Goal: Task Accomplishment & Management: Manage account settings

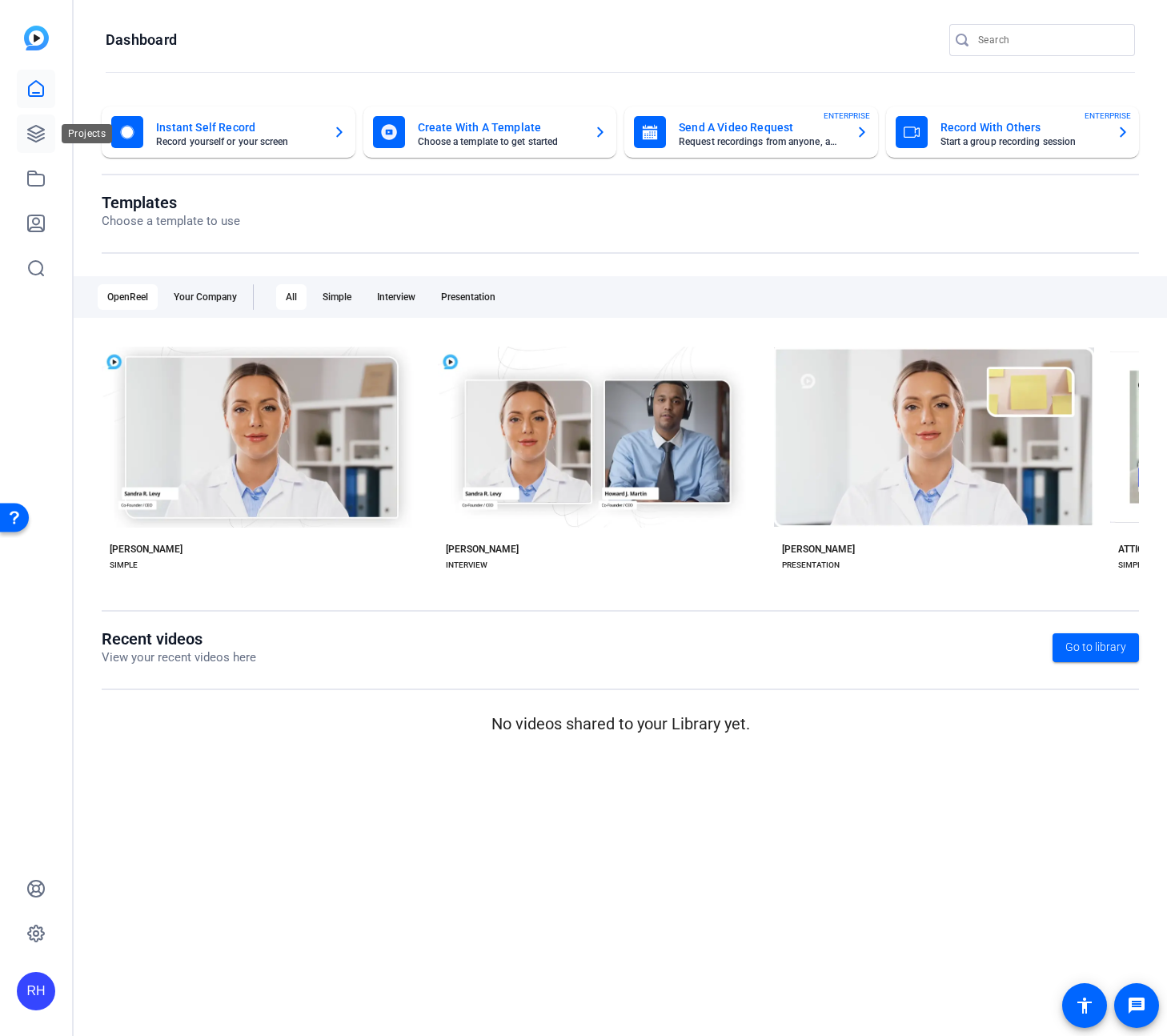
click at [35, 136] on icon at bounding box center [36, 134] width 19 height 19
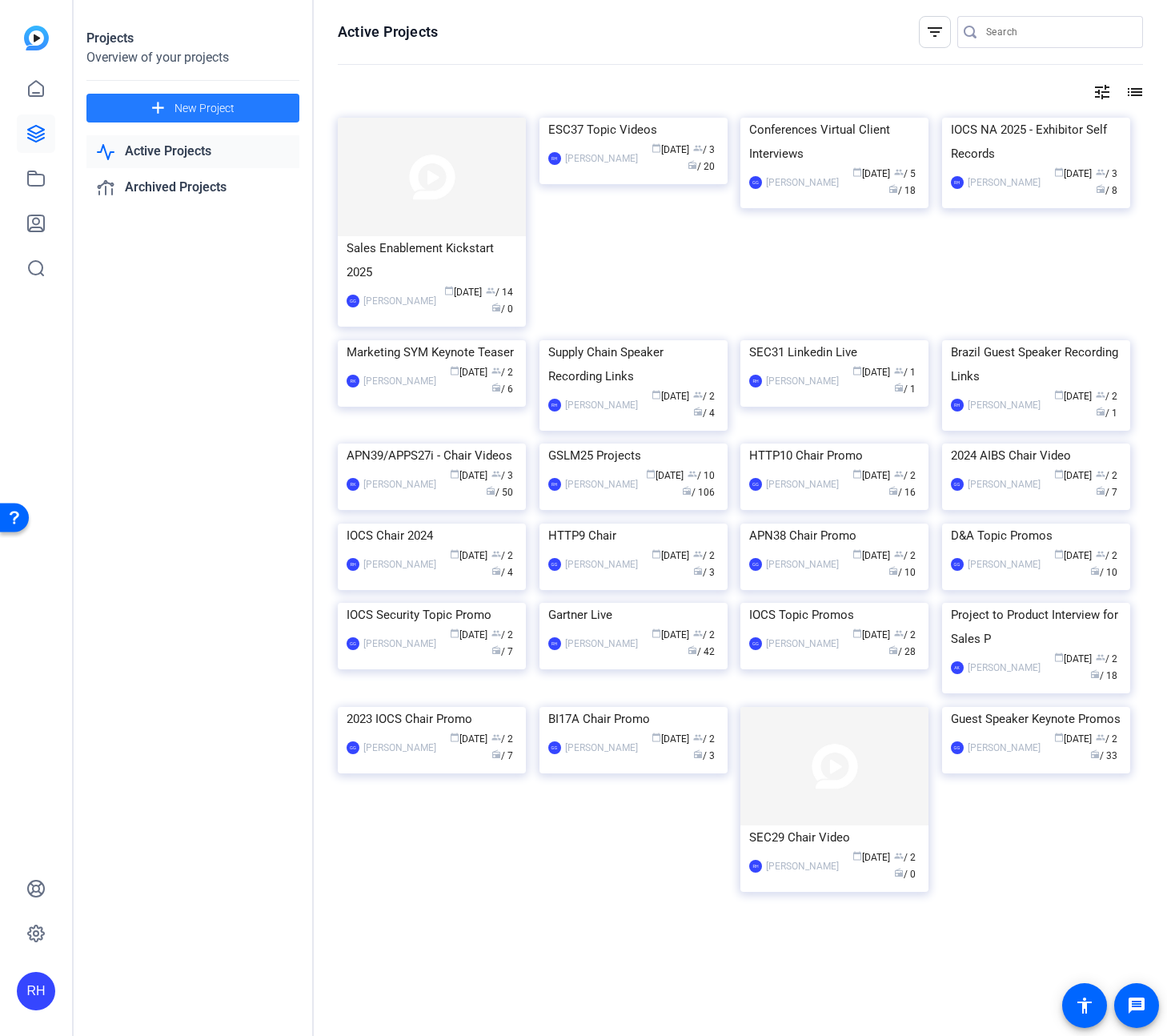
click at [205, 109] on span "New Project" at bounding box center [205, 108] width 60 height 16
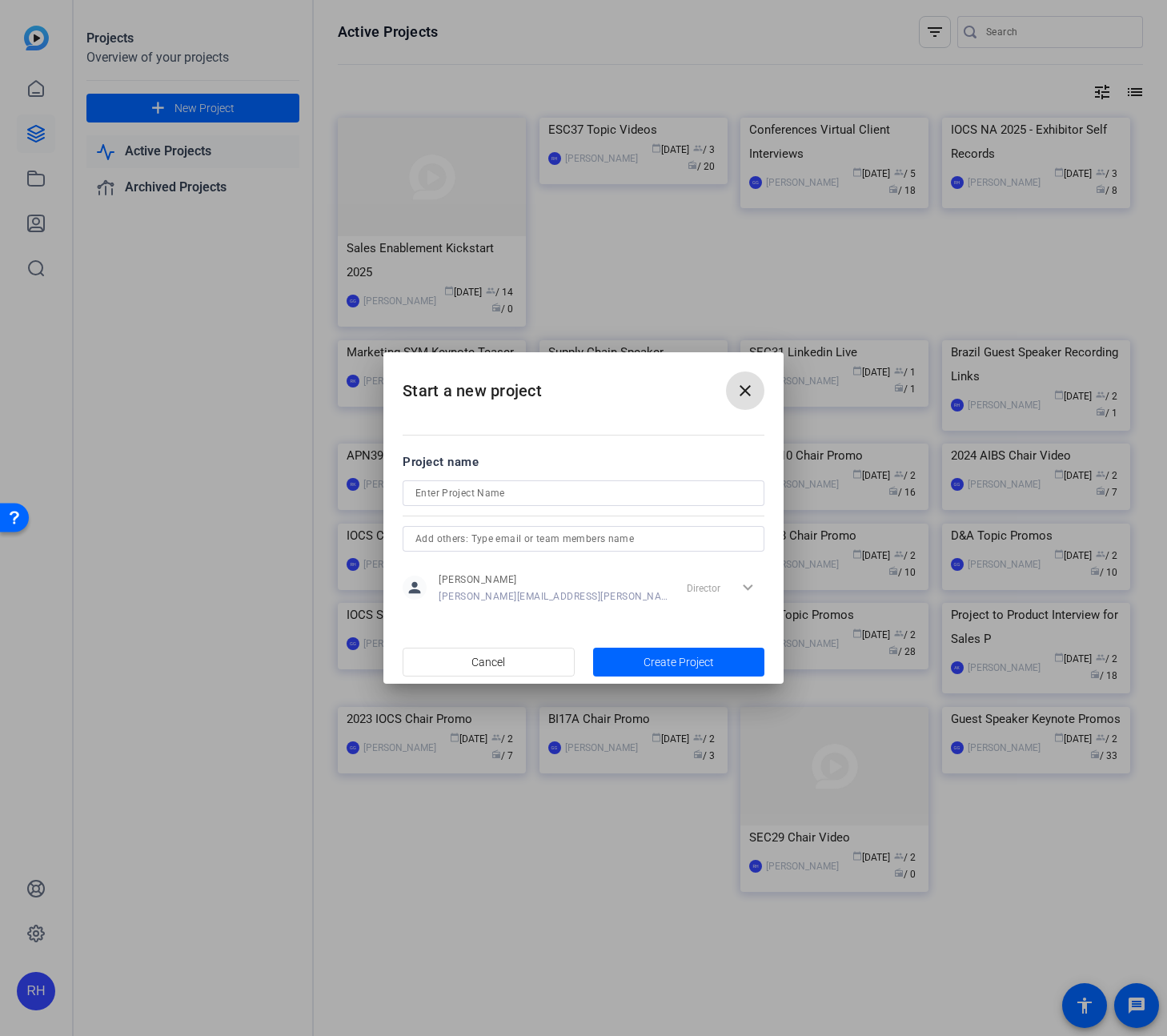
click at [494, 492] on input at bounding box center [584, 493] width 337 height 19
type input "R"
type input "SCCP25 Track Videos"
click at [475, 538] on input "text" at bounding box center [584, 539] width 337 height 19
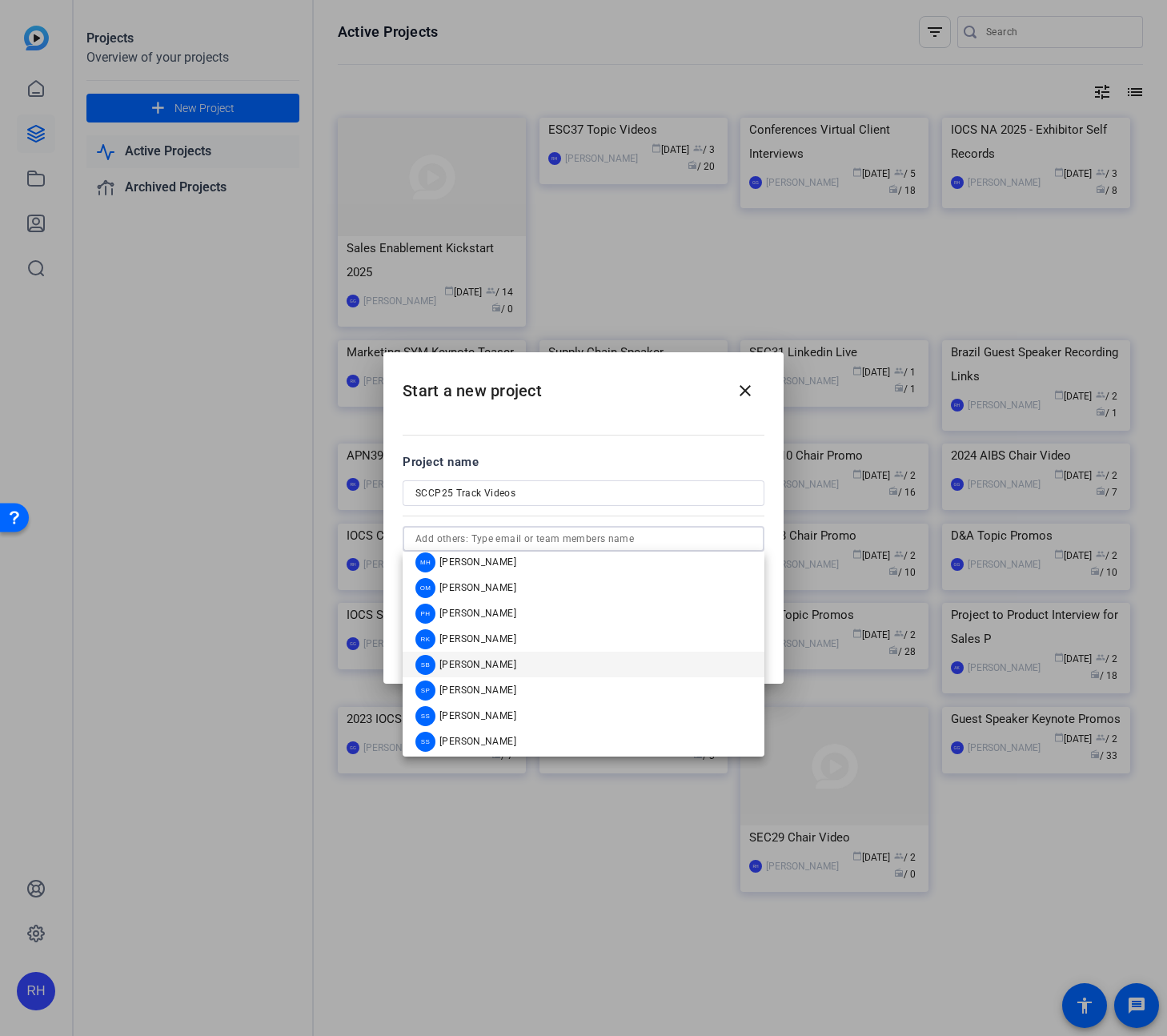
scroll to position [768, 0]
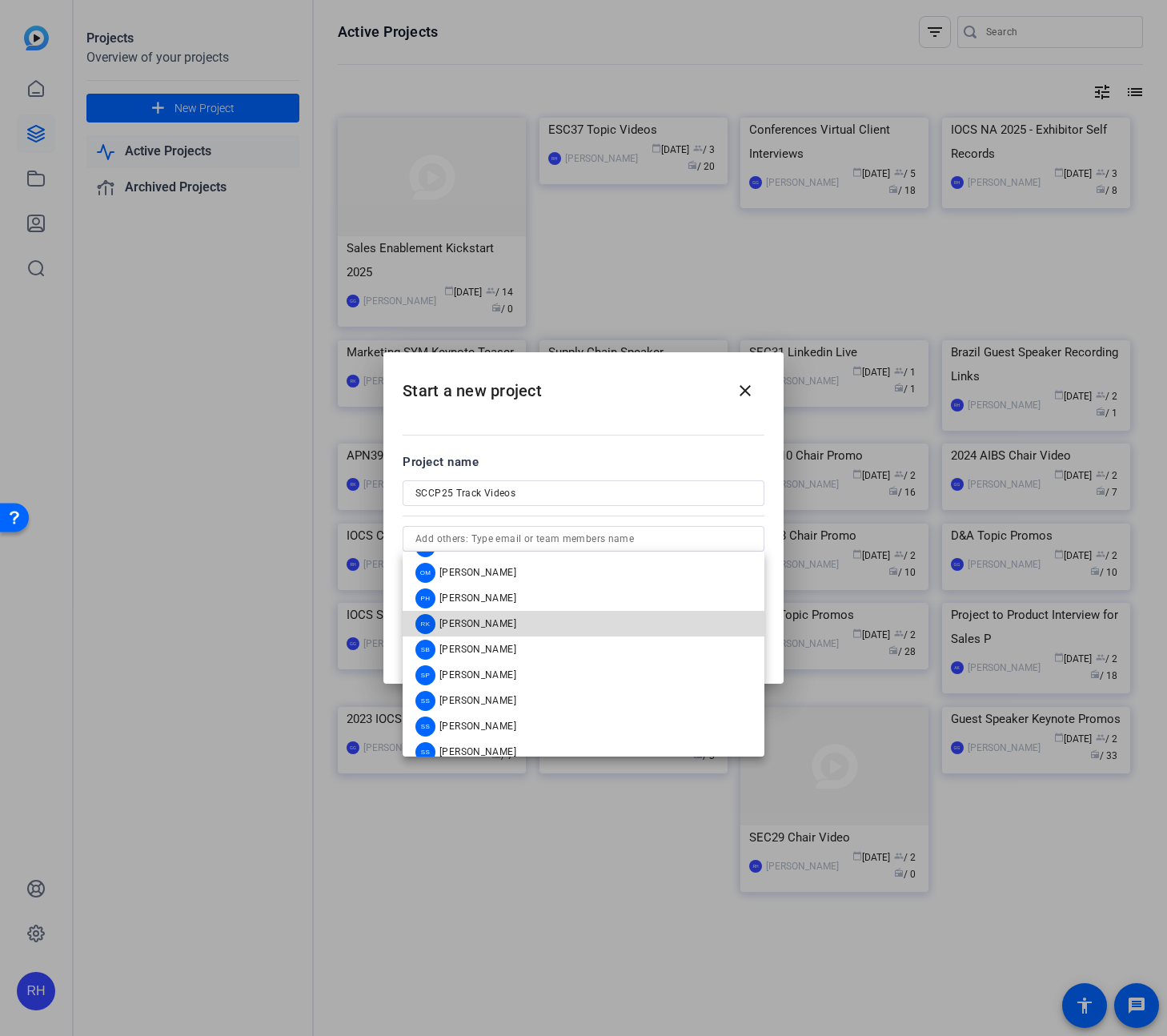
click at [473, 619] on span "[PERSON_NAME]" at bounding box center [477, 623] width 77 height 13
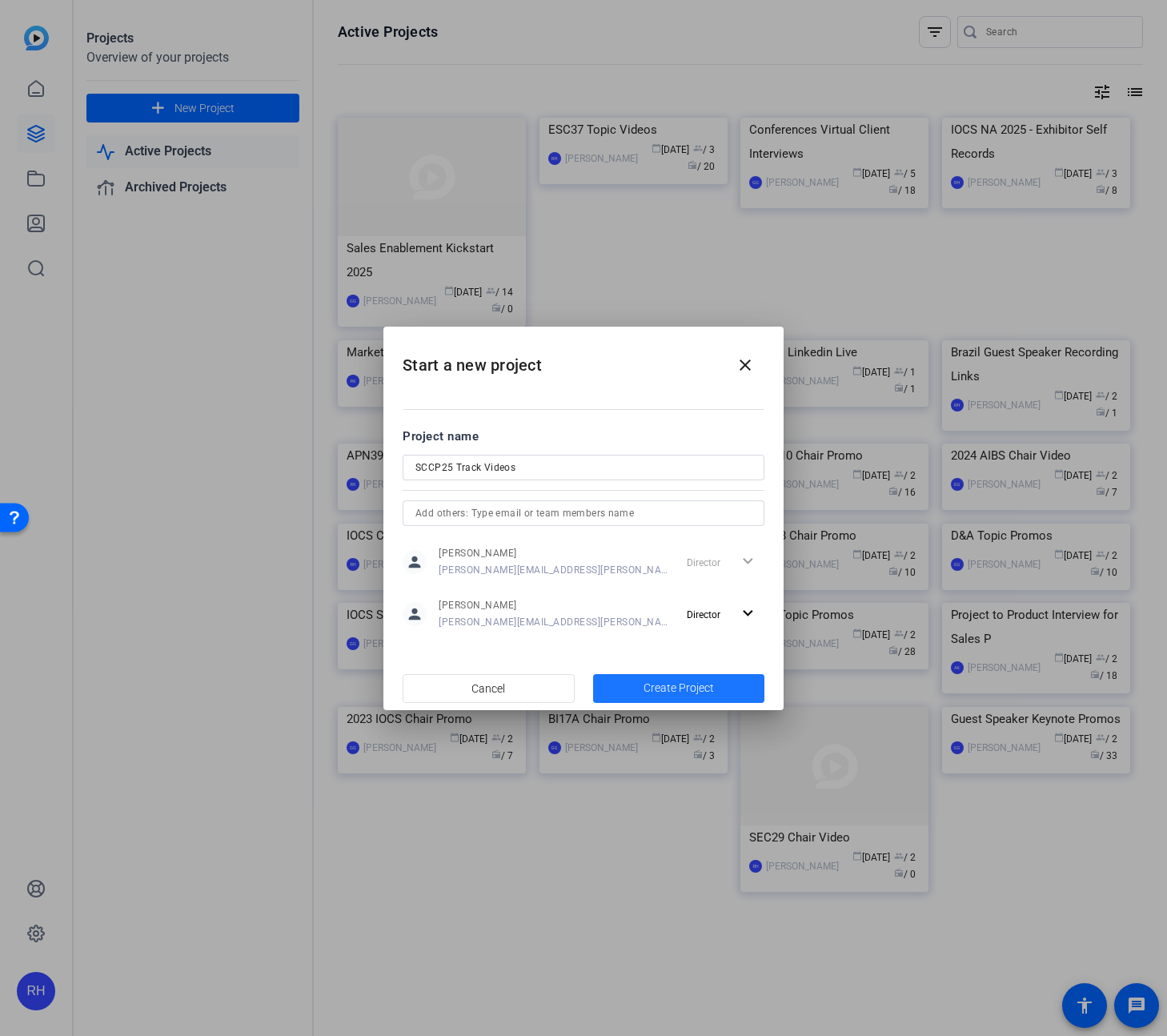
click at [657, 685] on span "Create Project" at bounding box center [679, 688] width 71 height 16
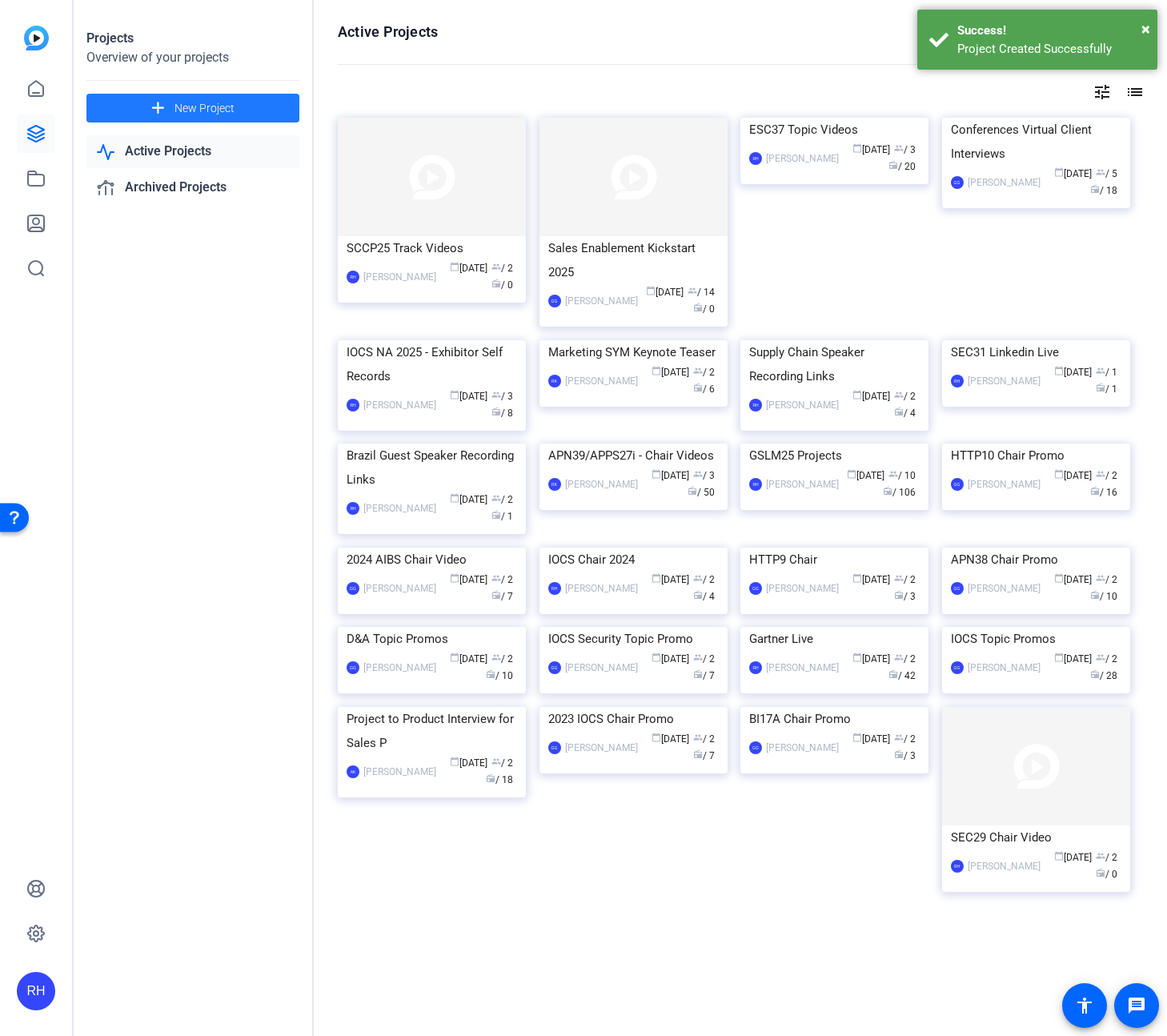
click at [220, 102] on span "New Project" at bounding box center [205, 108] width 60 height 16
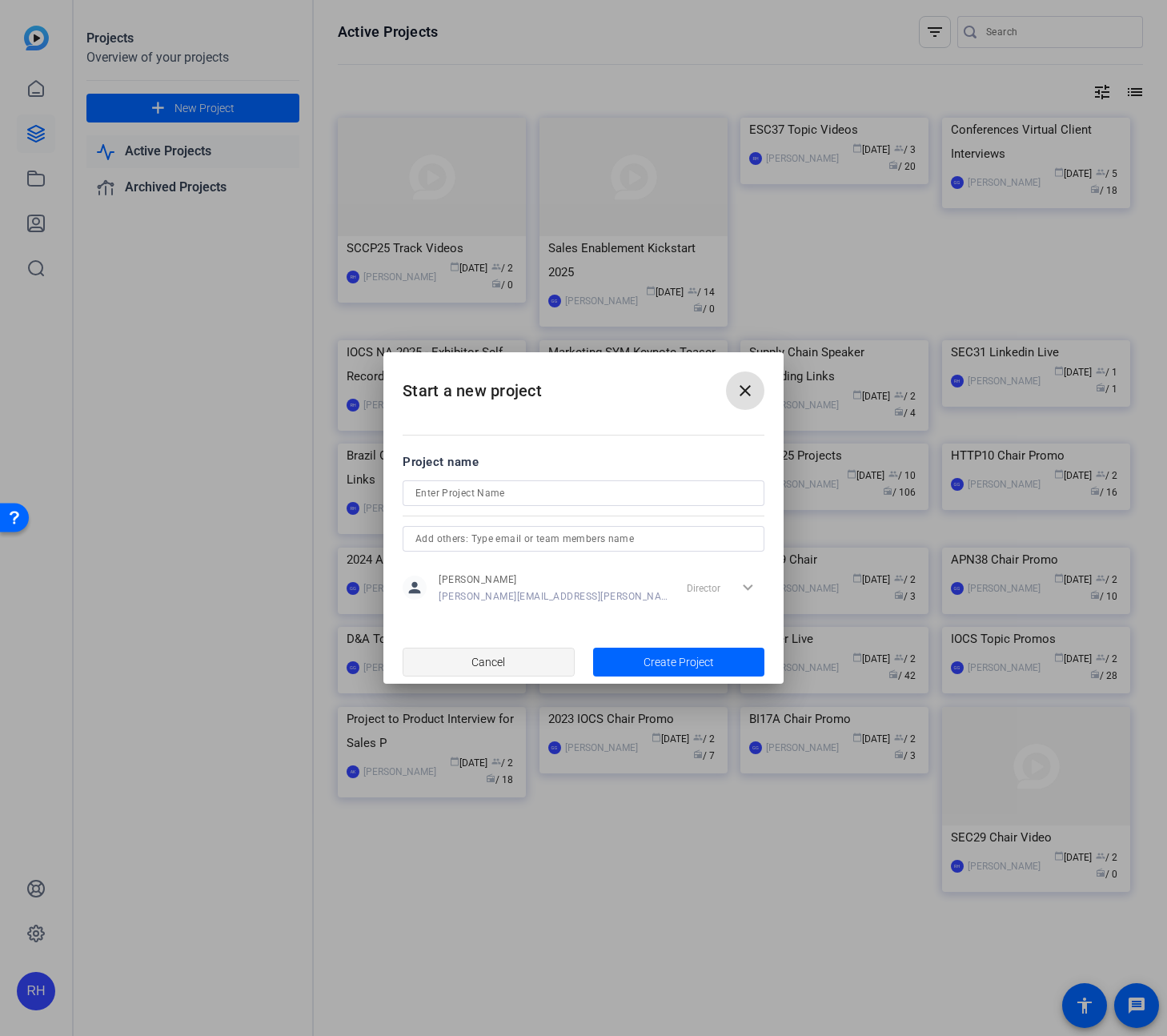
click at [481, 666] on span "Cancel" at bounding box center [488, 662] width 34 height 30
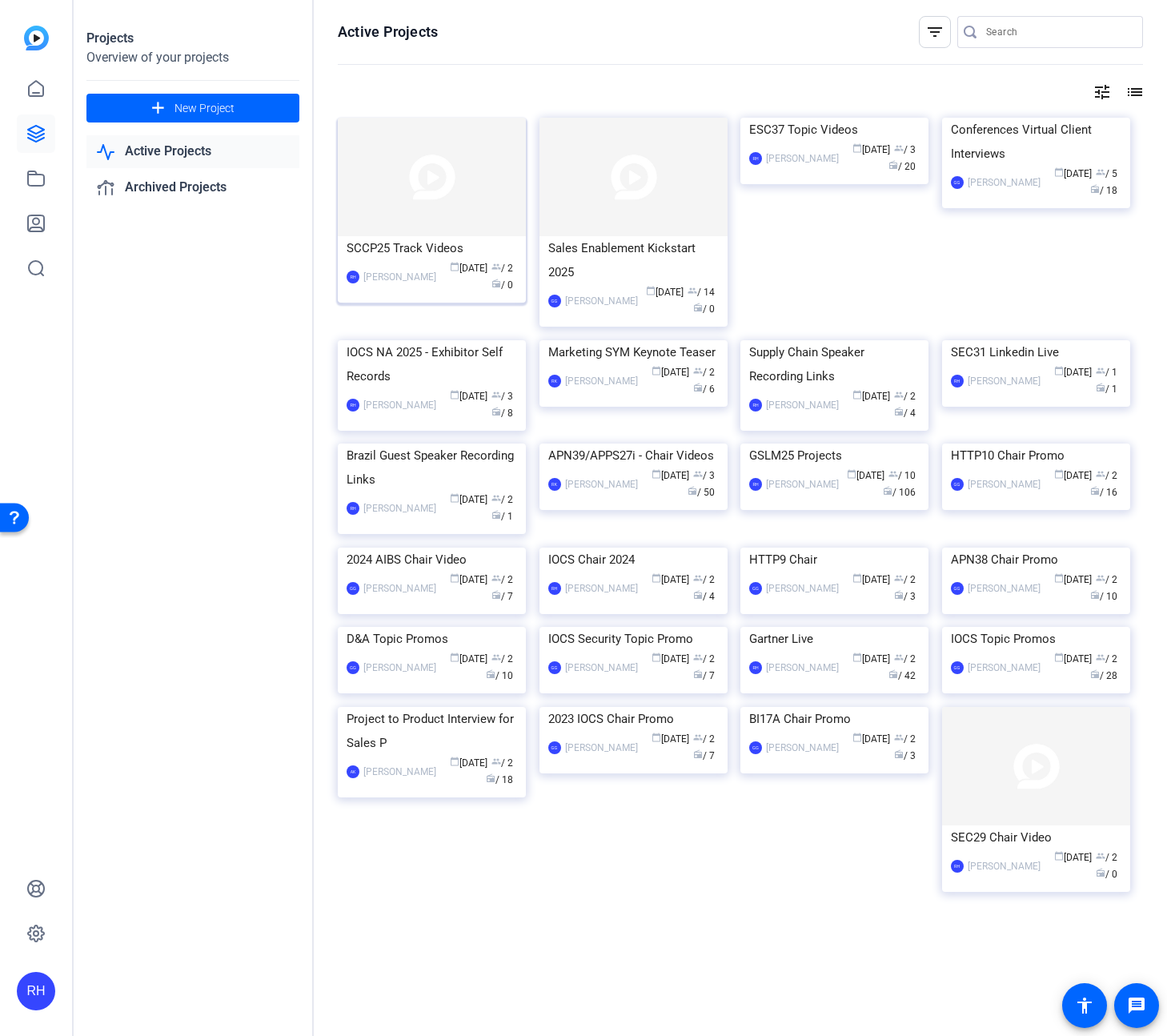
click at [434, 246] on div "SCCP25 Track Videos" at bounding box center [432, 249] width 171 height 24
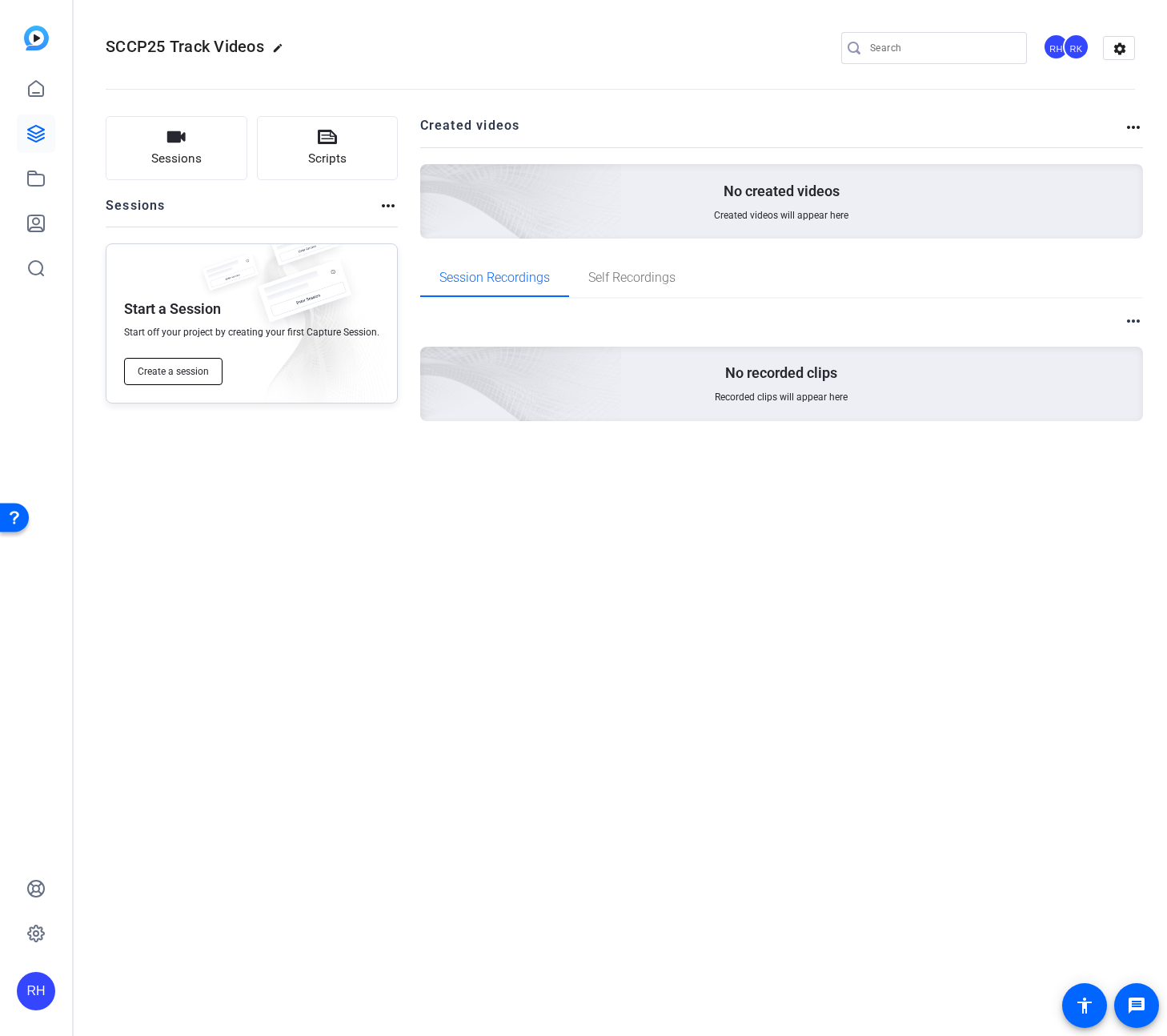
click at [187, 382] on button "Create a session" at bounding box center [173, 372] width 98 height 28
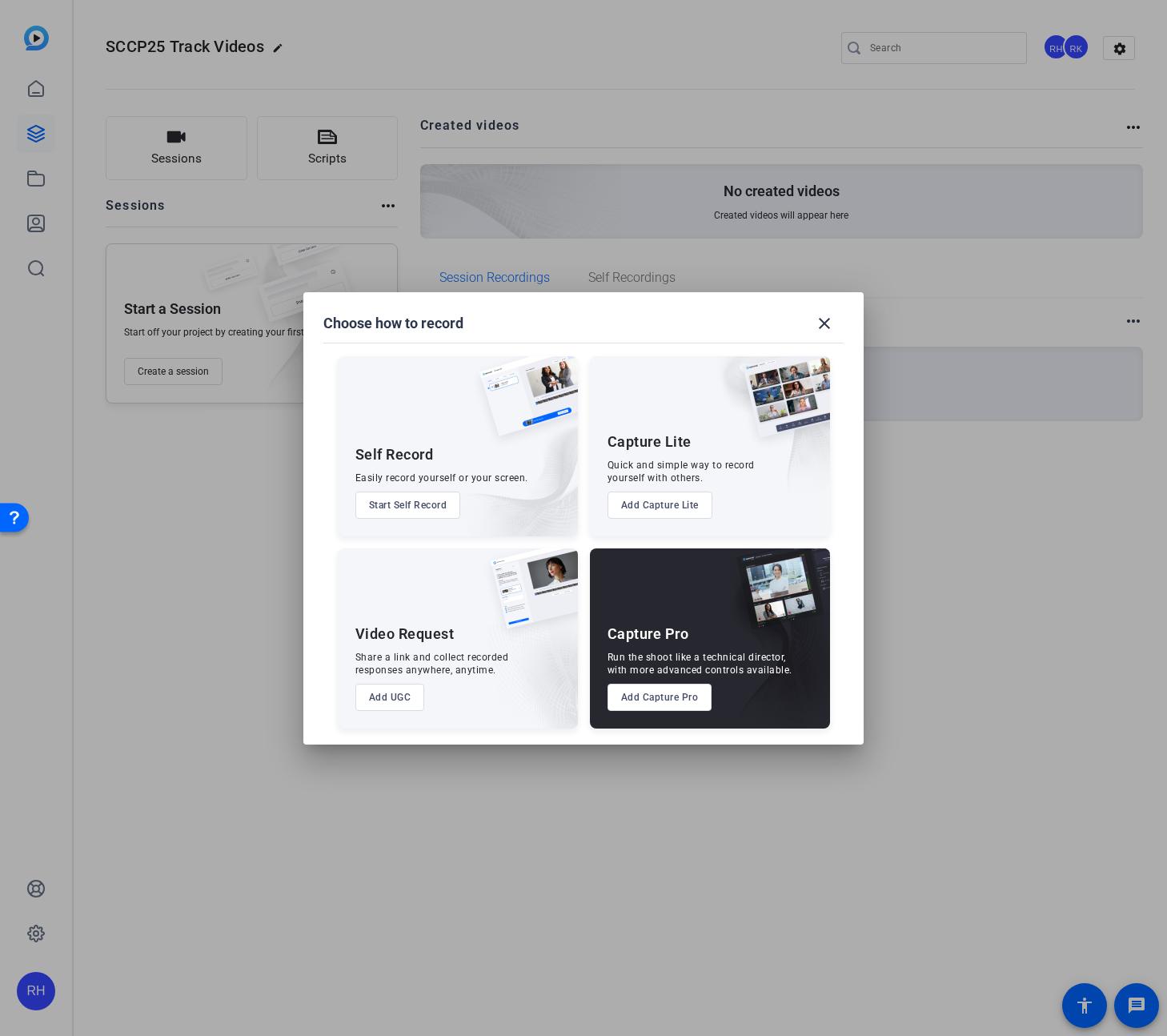
click at [378, 698] on button "Add UGC" at bounding box center [390, 698] width 70 height 28
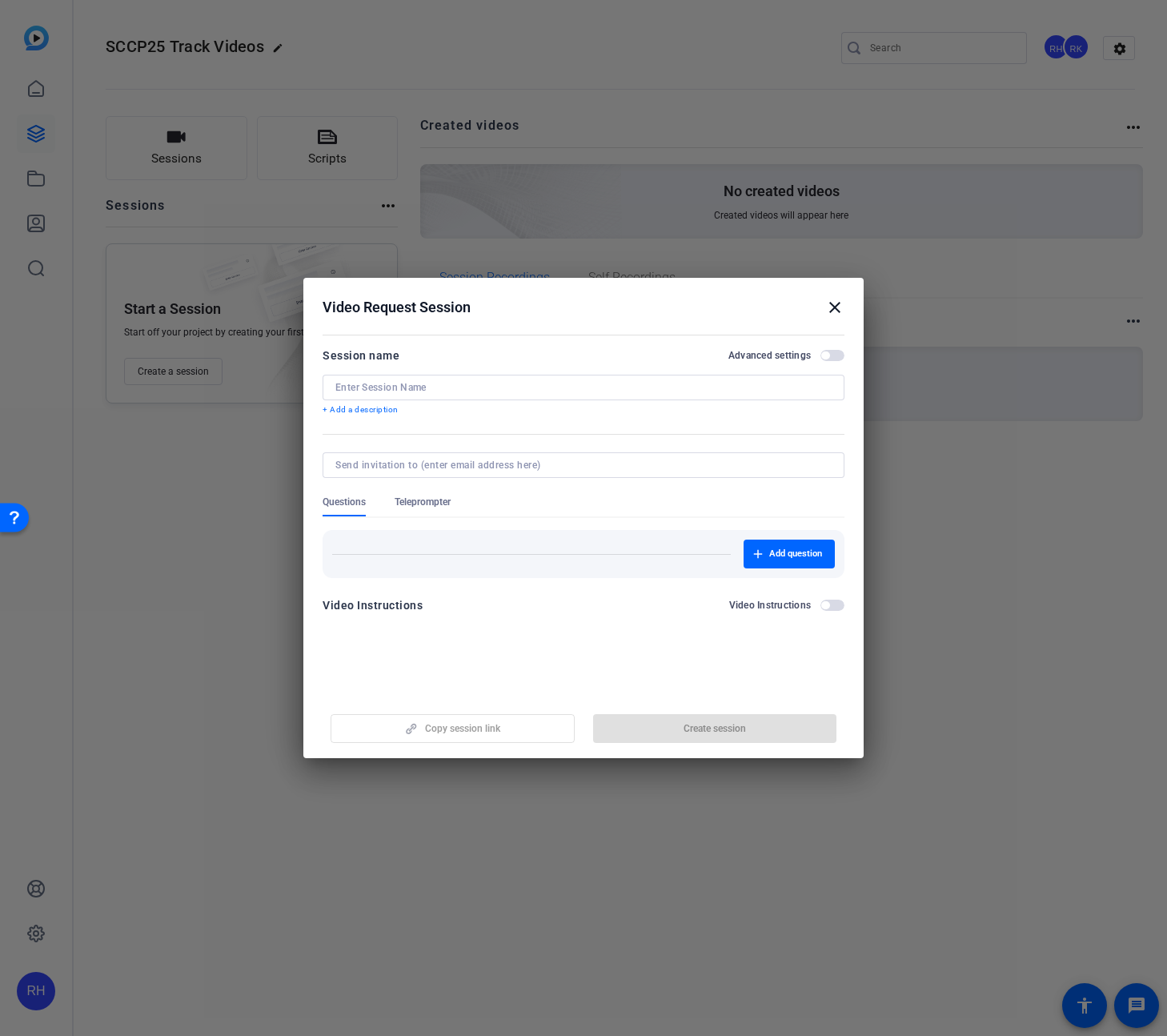
drag, startPoint x: 835, startPoint y: 304, endPoint x: 830, endPoint y: 313, distance: 10.3
click at [835, 304] on mat-icon "close" at bounding box center [835, 307] width 19 height 19
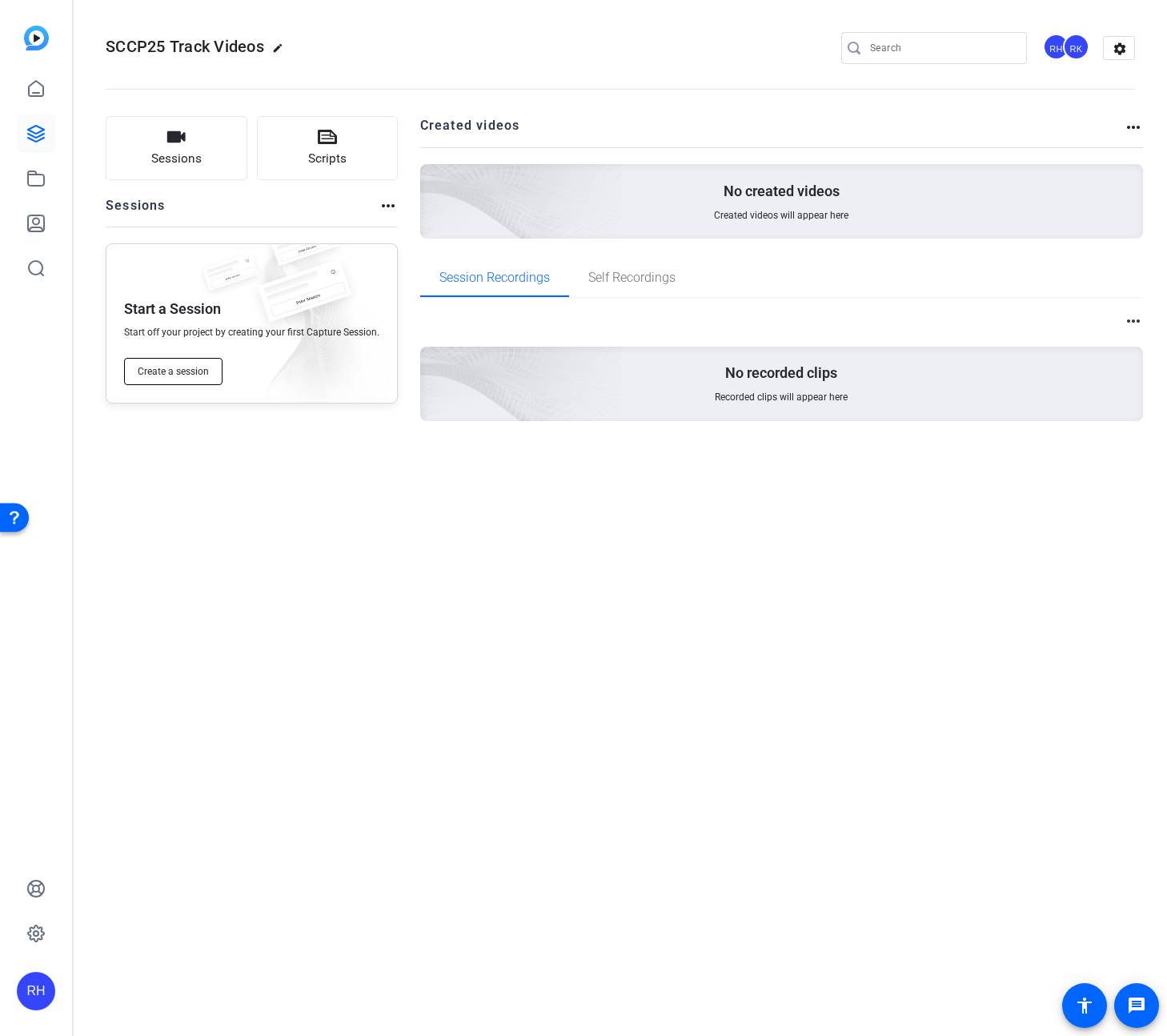
click at [181, 375] on span "Create a session" at bounding box center [173, 371] width 72 height 13
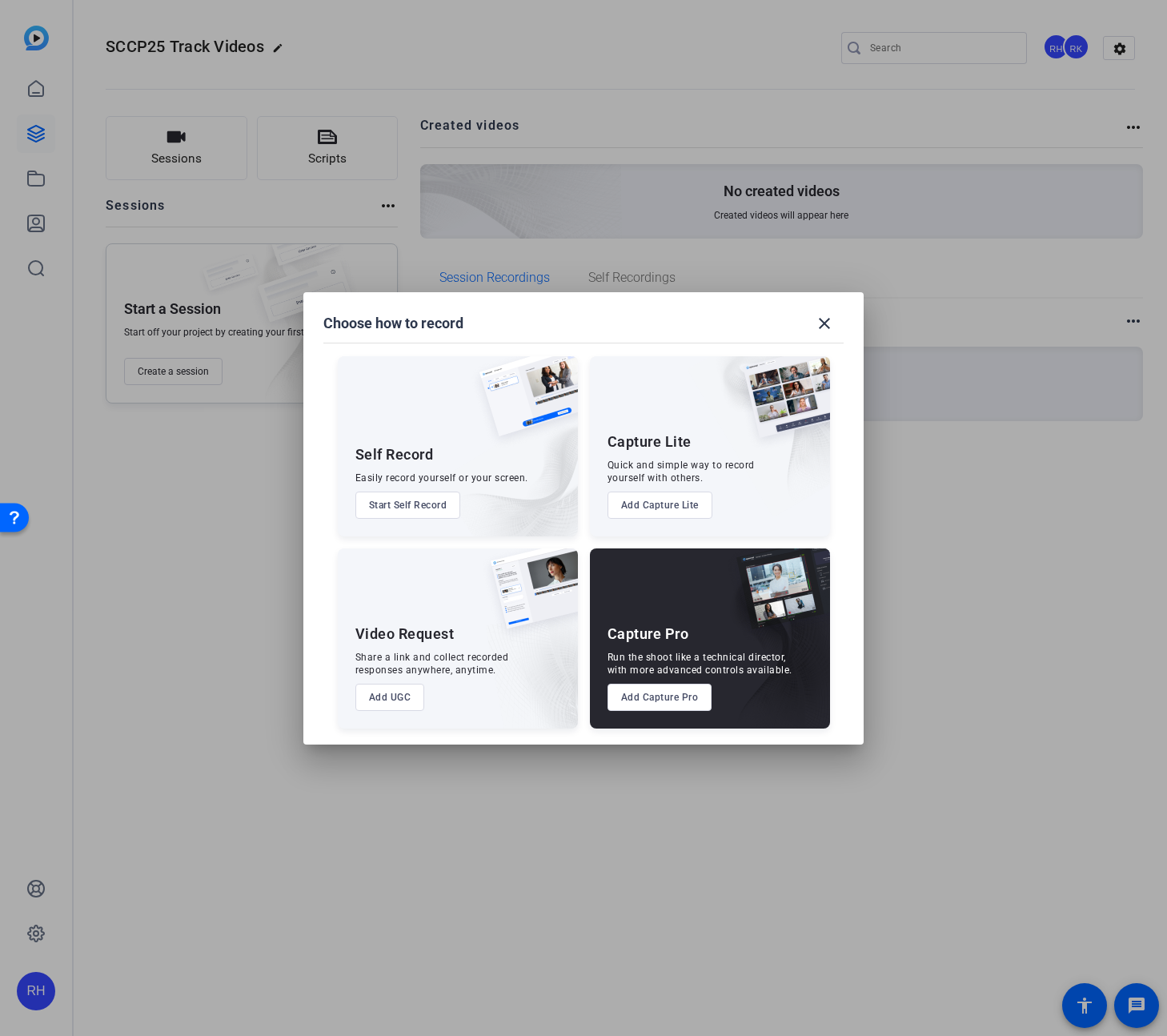
click at [402, 692] on button "Add UGC" at bounding box center [390, 698] width 70 height 28
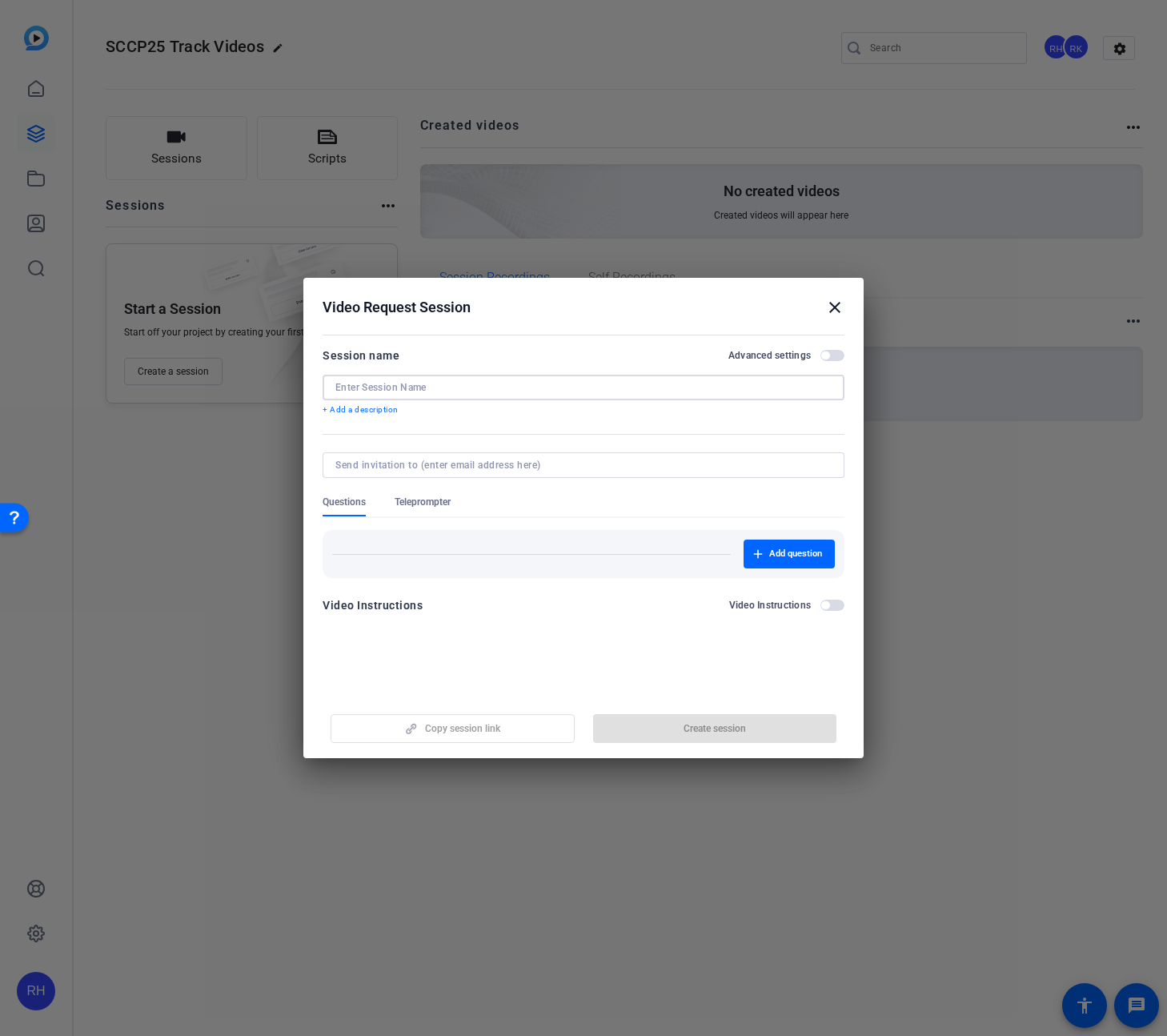
click at [429, 384] on input at bounding box center [584, 388] width 496 height 13
paste input "[PERSON_NAME]"
type input "[PERSON_NAME]"
click at [665, 724] on span "button" at bounding box center [715, 729] width 244 height 39
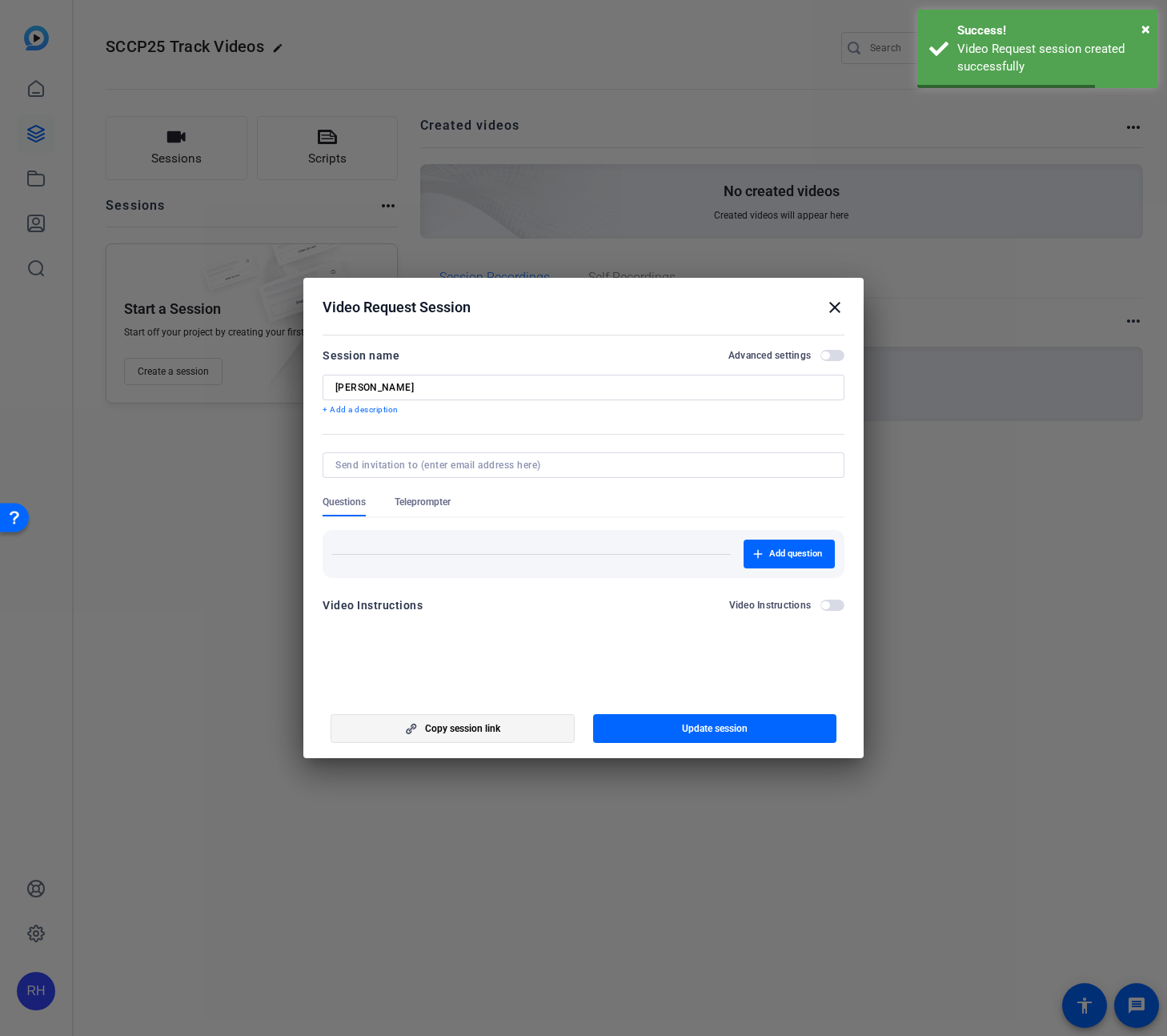
click at [437, 730] on span "Copy session link" at bounding box center [463, 729] width 75 height 13
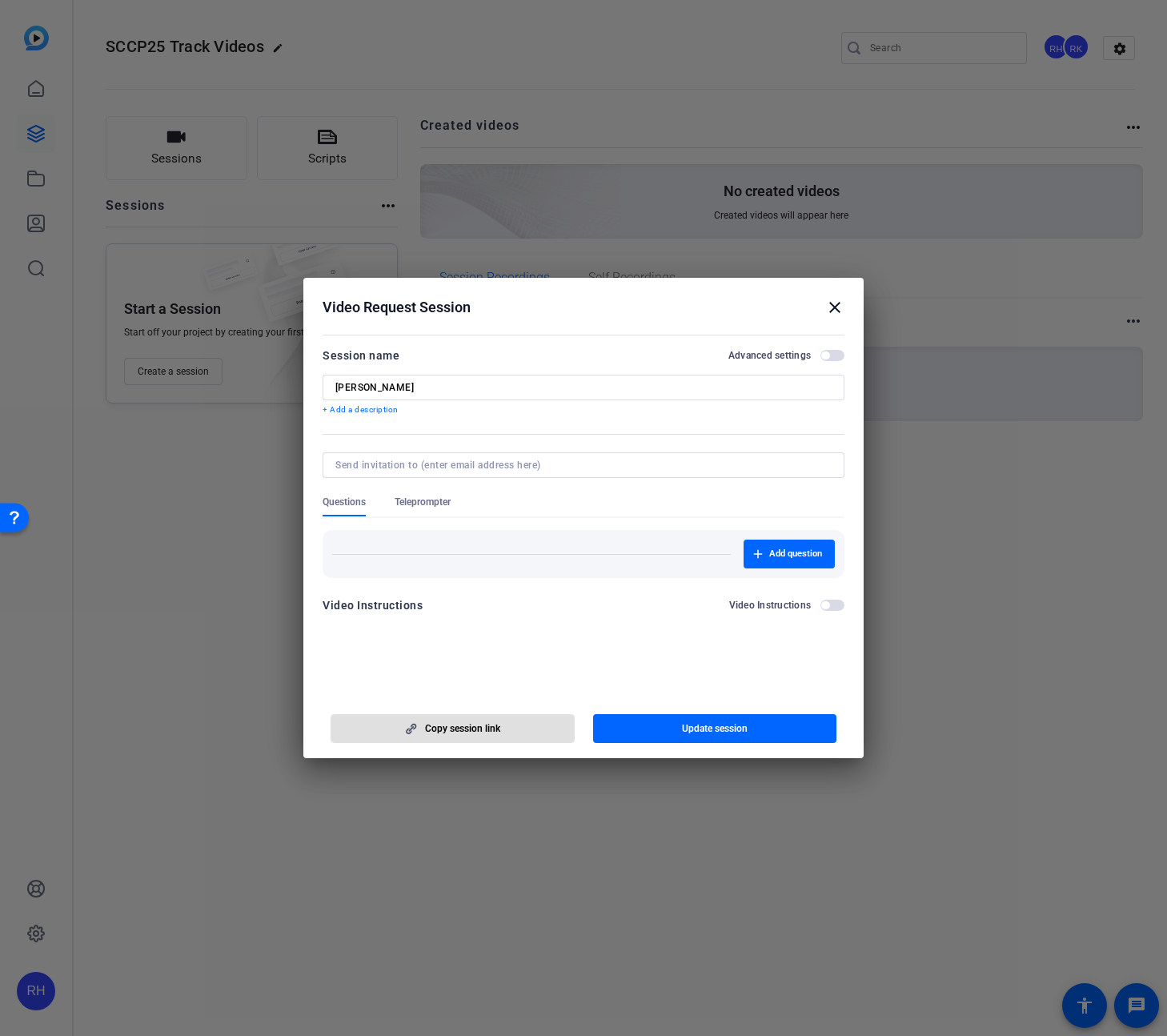
click at [835, 308] on mat-icon "close" at bounding box center [835, 307] width 19 height 19
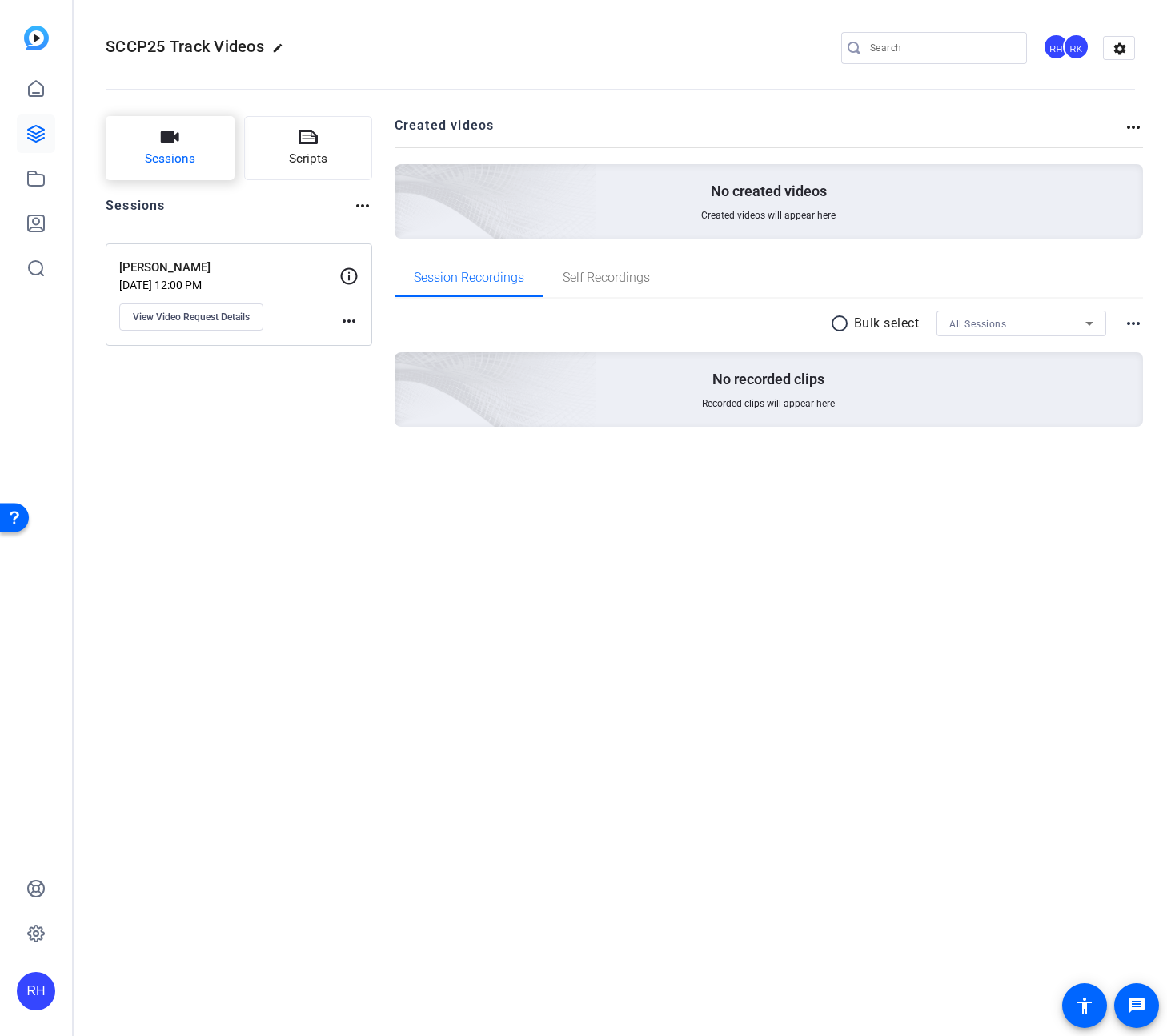
click at [155, 149] on span "Sessions" at bounding box center [170, 158] width 50 height 18
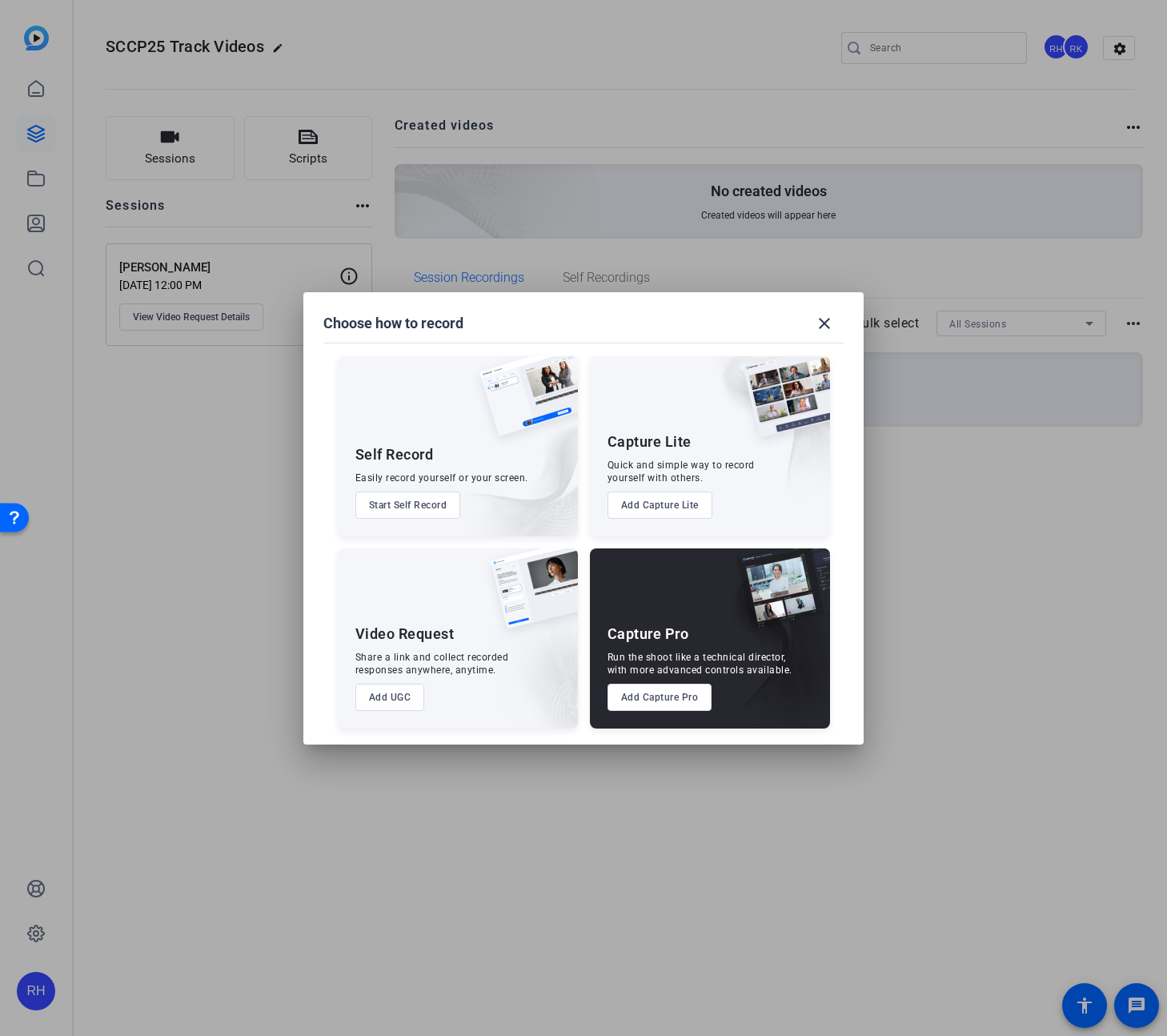
click at [402, 692] on button "Add UGC" at bounding box center [390, 698] width 70 height 28
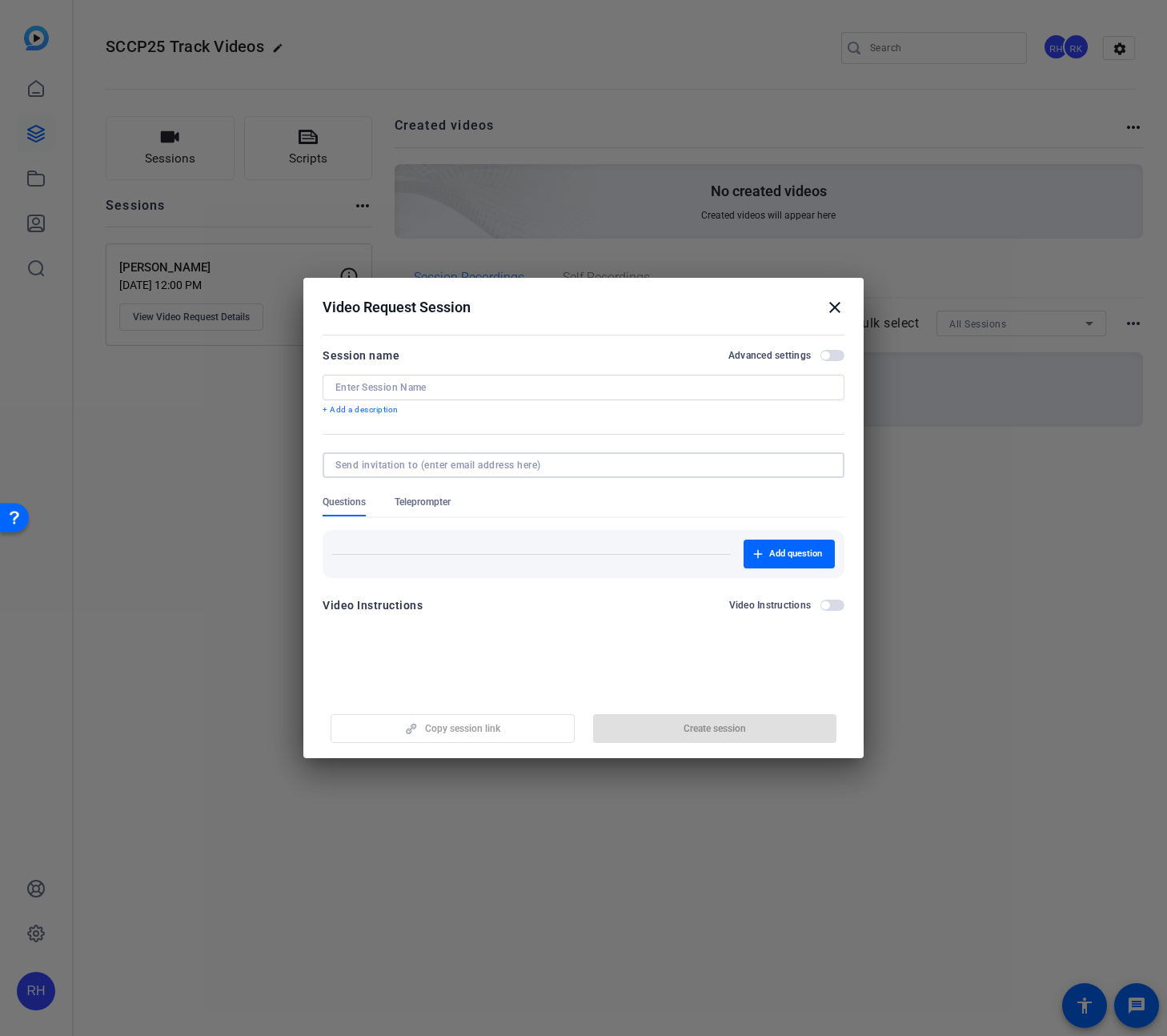
click at [387, 463] on input at bounding box center [581, 465] width 490 height 13
click at [389, 380] on div at bounding box center [584, 388] width 496 height 26
paste input "[PERSON_NAME]"
type input "[PERSON_NAME]"
click at [713, 731] on span "Create session" at bounding box center [715, 729] width 62 height 13
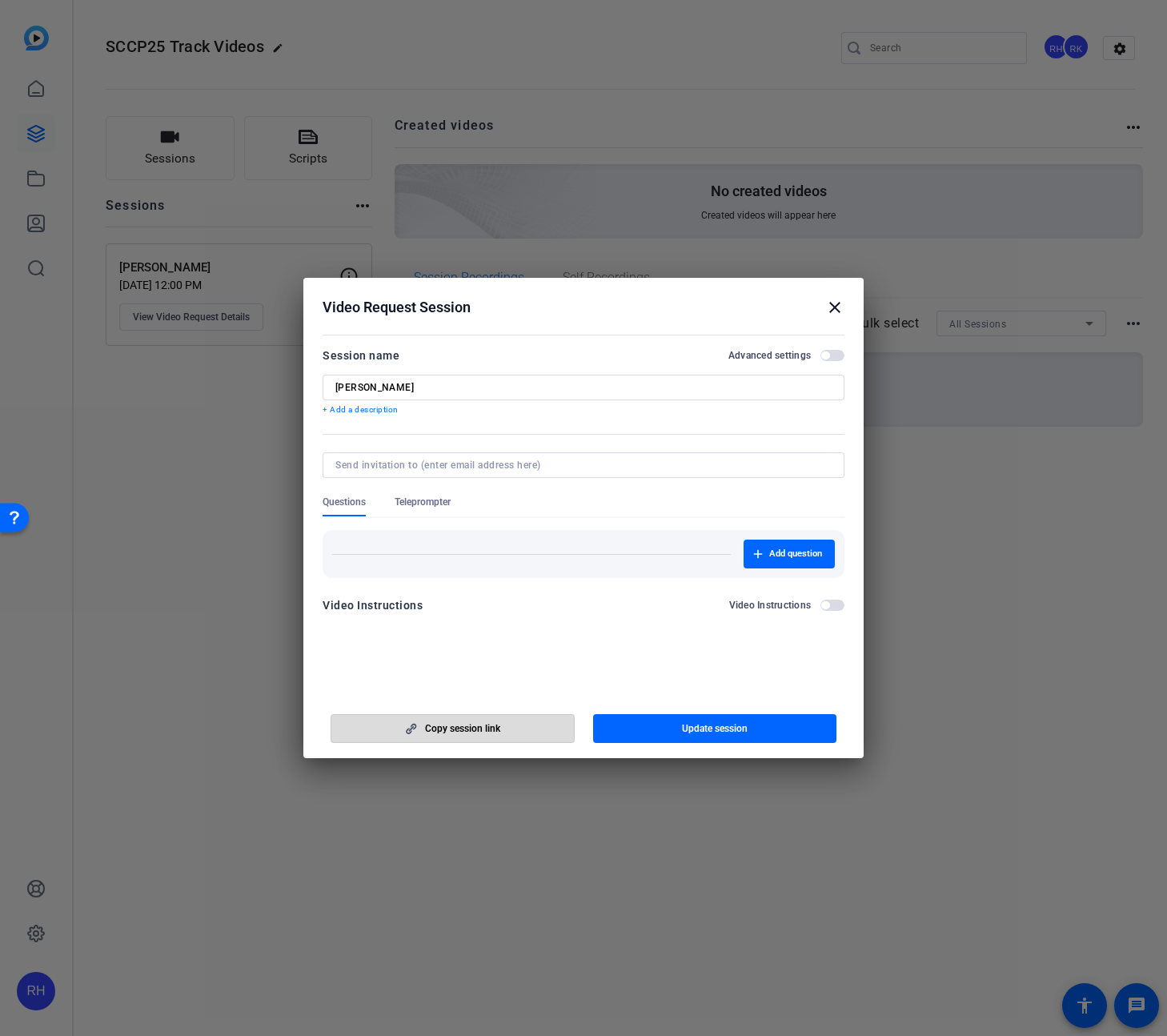
click at [491, 729] on span "Copy session link" at bounding box center [463, 729] width 75 height 13
click at [834, 302] on mat-icon "close" at bounding box center [835, 307] width 19 height 19
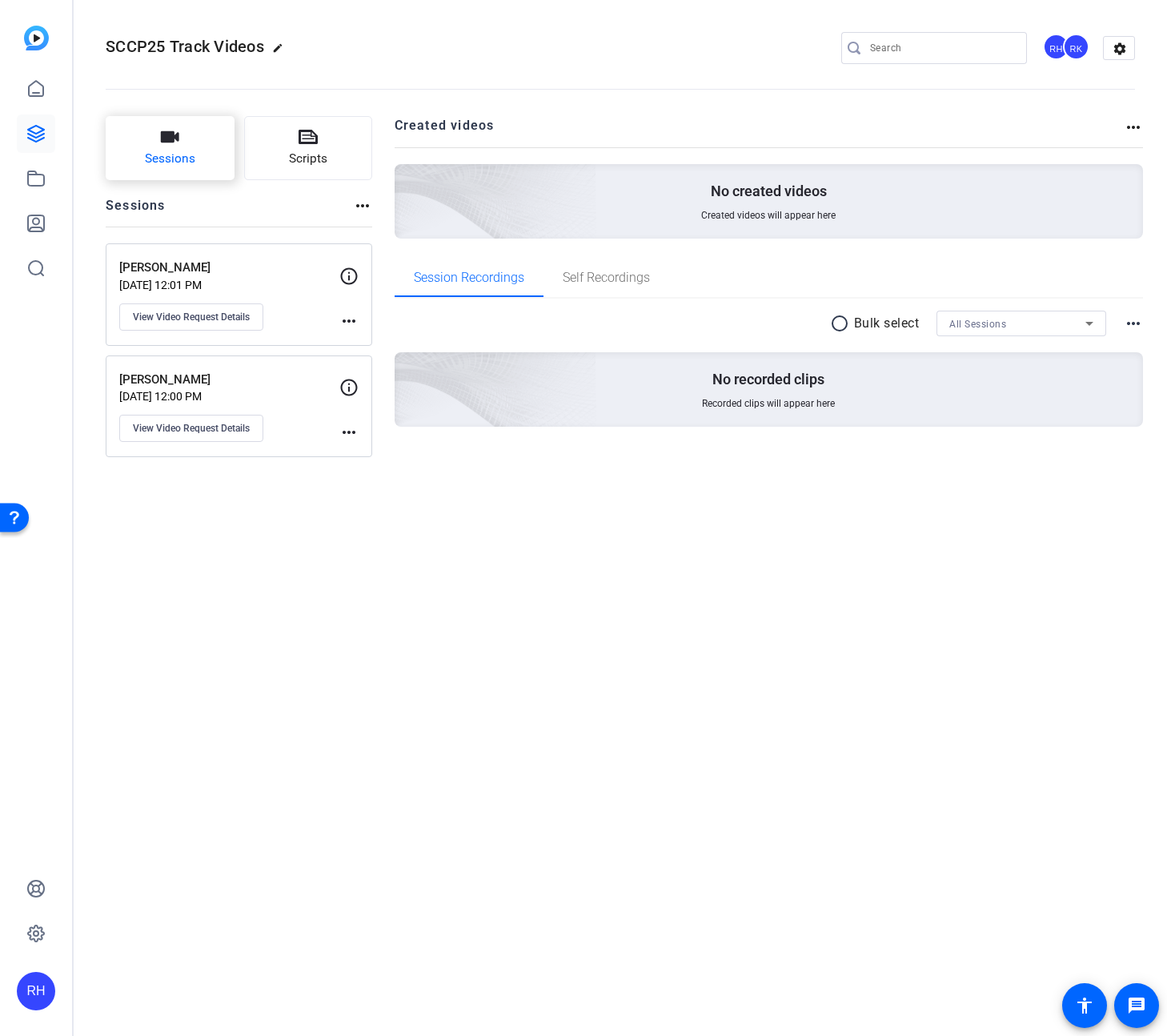
click at [192, 174] on button "Sessions" at bounding box center [169, 148] width 129 height 64
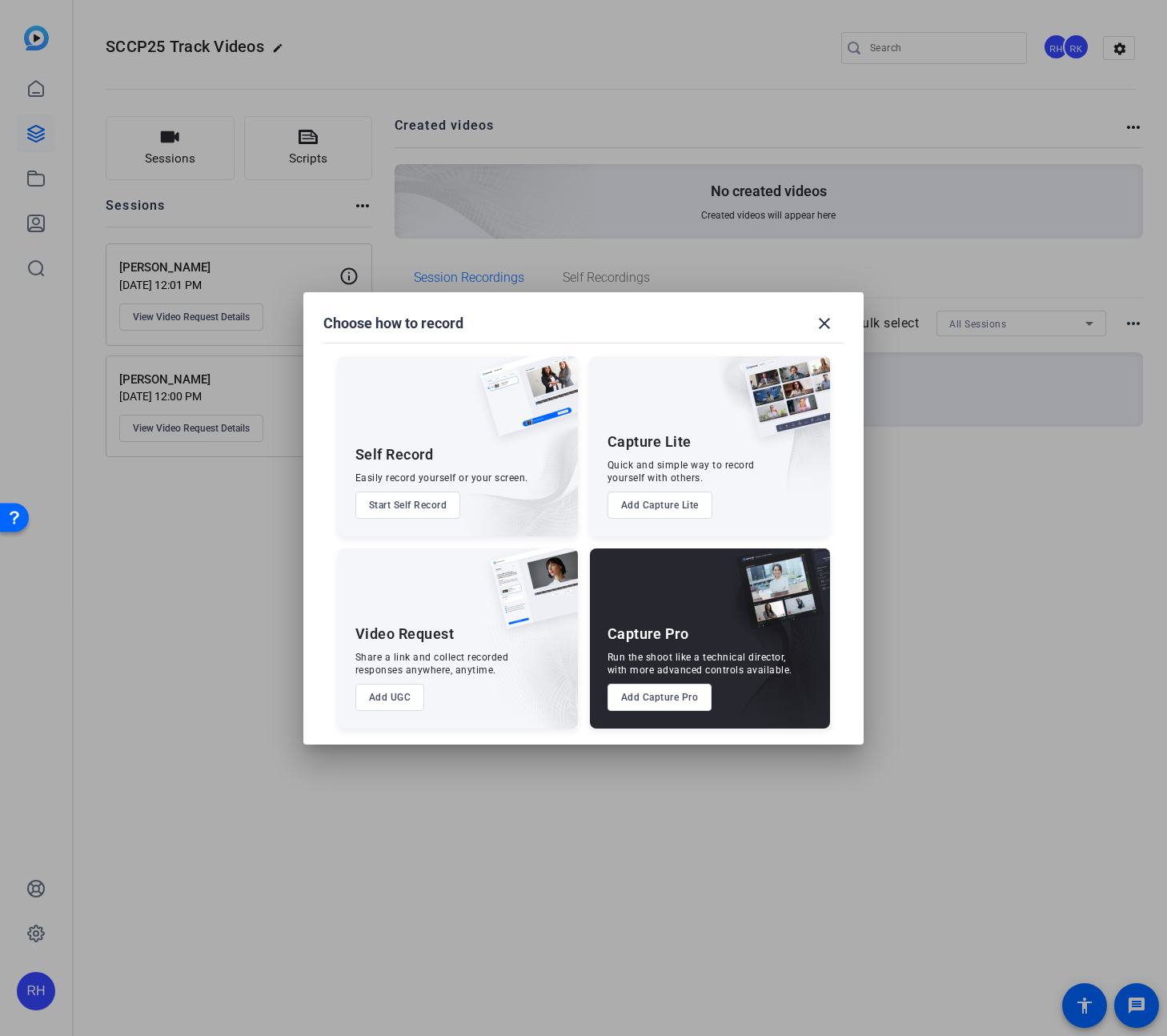
click at [407, 694] on button "Add UGC" at bounding box center [390, 698] width 70 height 28
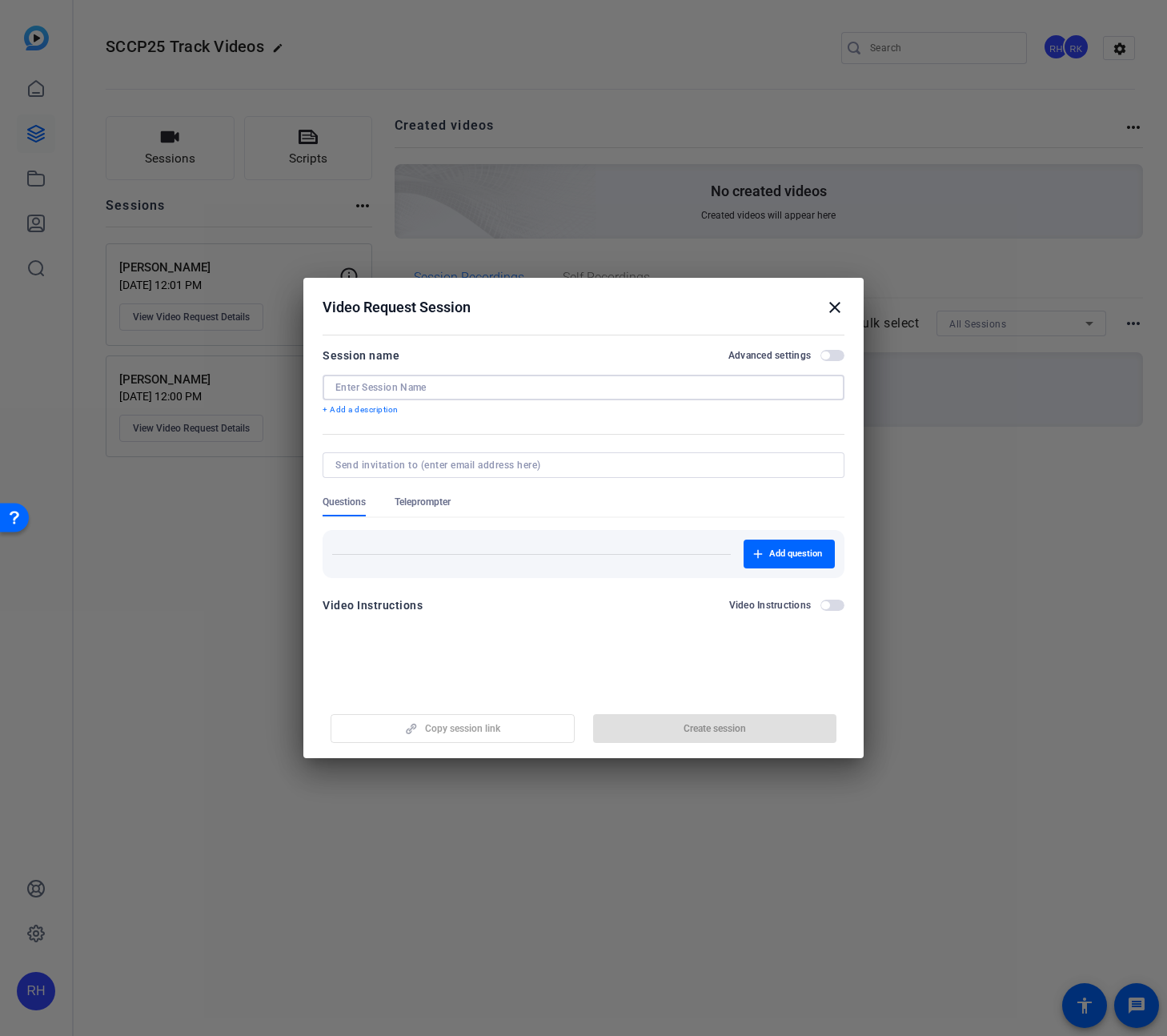
click at [394, 386] on input at bounding box center [584, 388] width 496 height 13
paste input "[PERSON_NAME] [PERSON_NAME]"
type input "[PERSON_NAME] [PERSON_NAME]"
click at [691, 726] on span "Create session" at bounding box center [715, 729] width 62 height 13
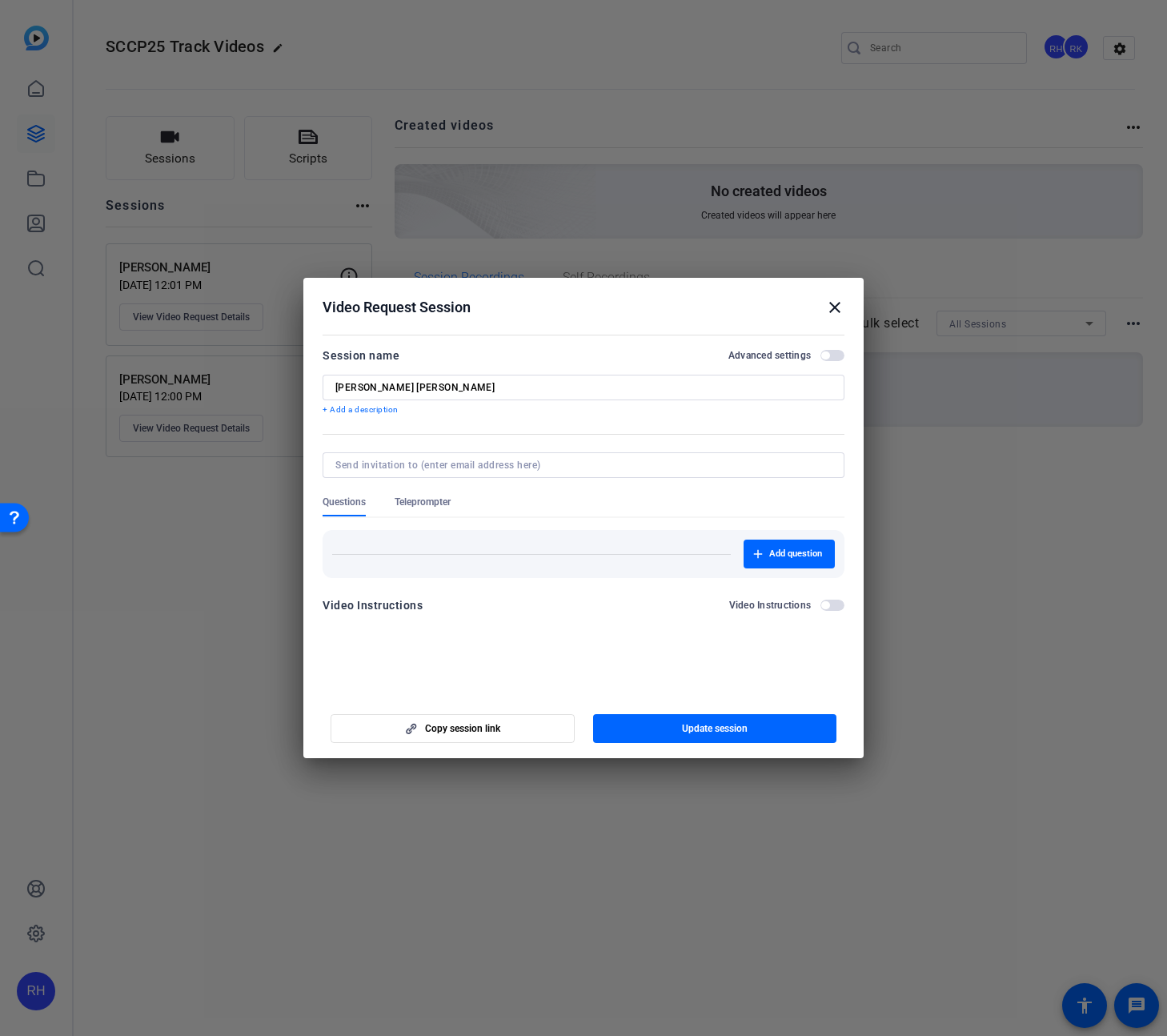
click at [832, 303] on mat-icon "close" at bounding box center [835, 307] width 19 height 19
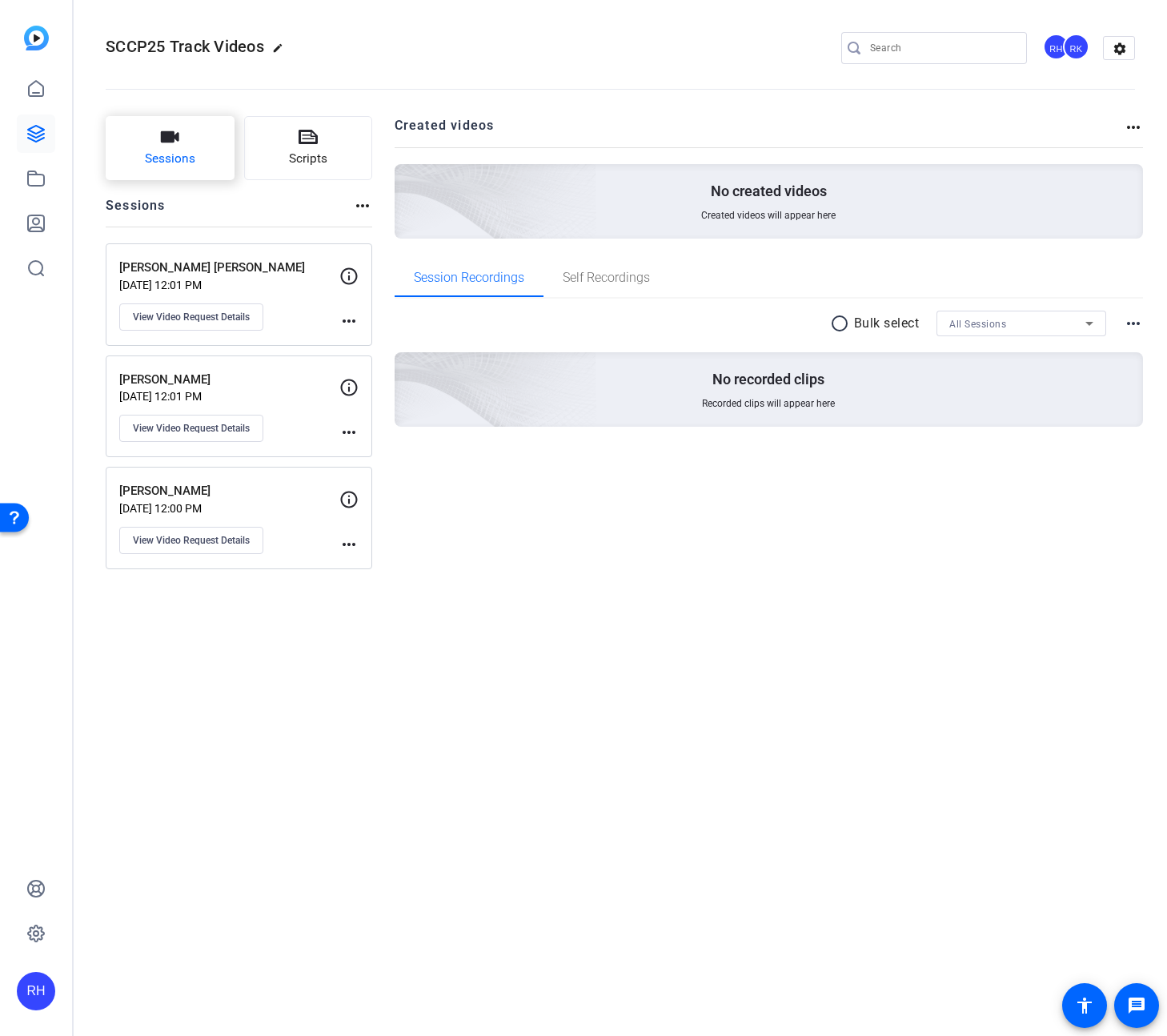
click at [186, 155] on span "Sessions" at bounding box center [170, 158] width 50 height 18
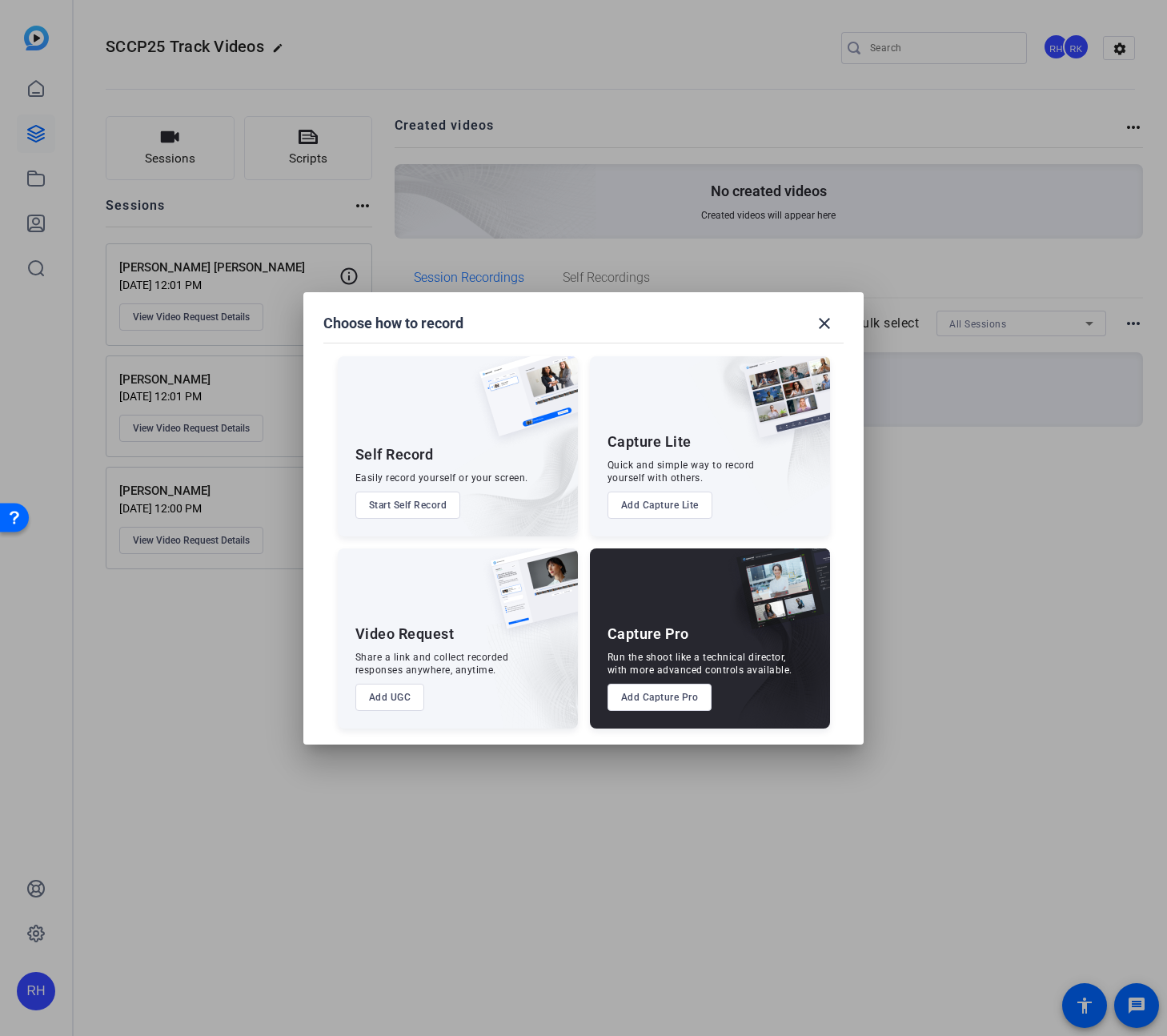
click at [385, 701] on button "Add UGC" at bounding box center [390, 698] width 70 height 28
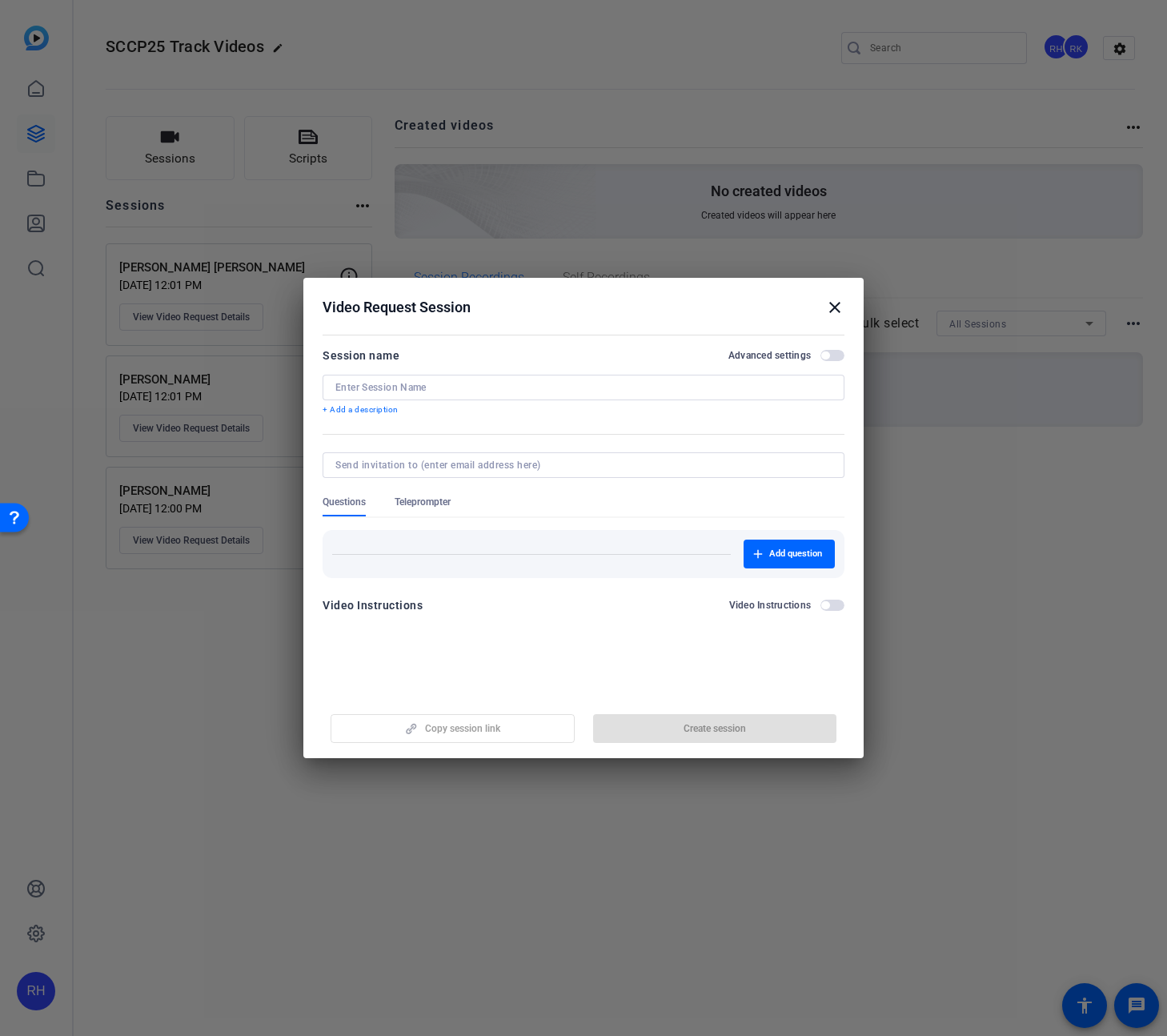
drag, startPoint x: 409, startPoint y: 390, endPoint x: 418, endPoint y: 395, distance: 10.3
click at [409, 390] on input at bounding box center [584, 388] width 496 height 13
paste input "[PERSON_NAME]"
type input "[PERSON_NAME]"
click at [657, 716] on span "button" at bounding box center [715, 729] width 244 height 39
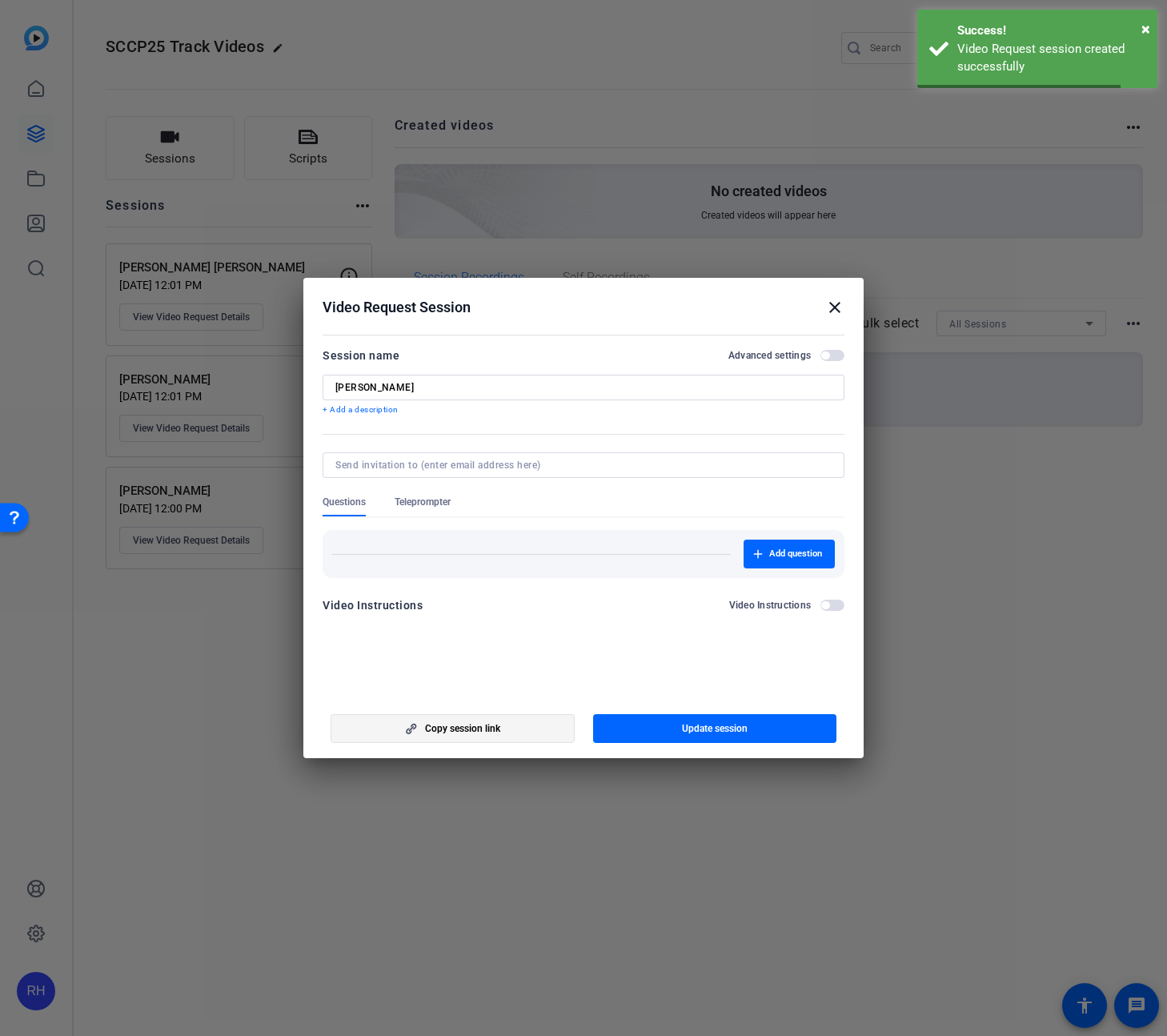
click at [481, 726] on span "Copy session link" at bounding box center [463, 729] width 75 height 13
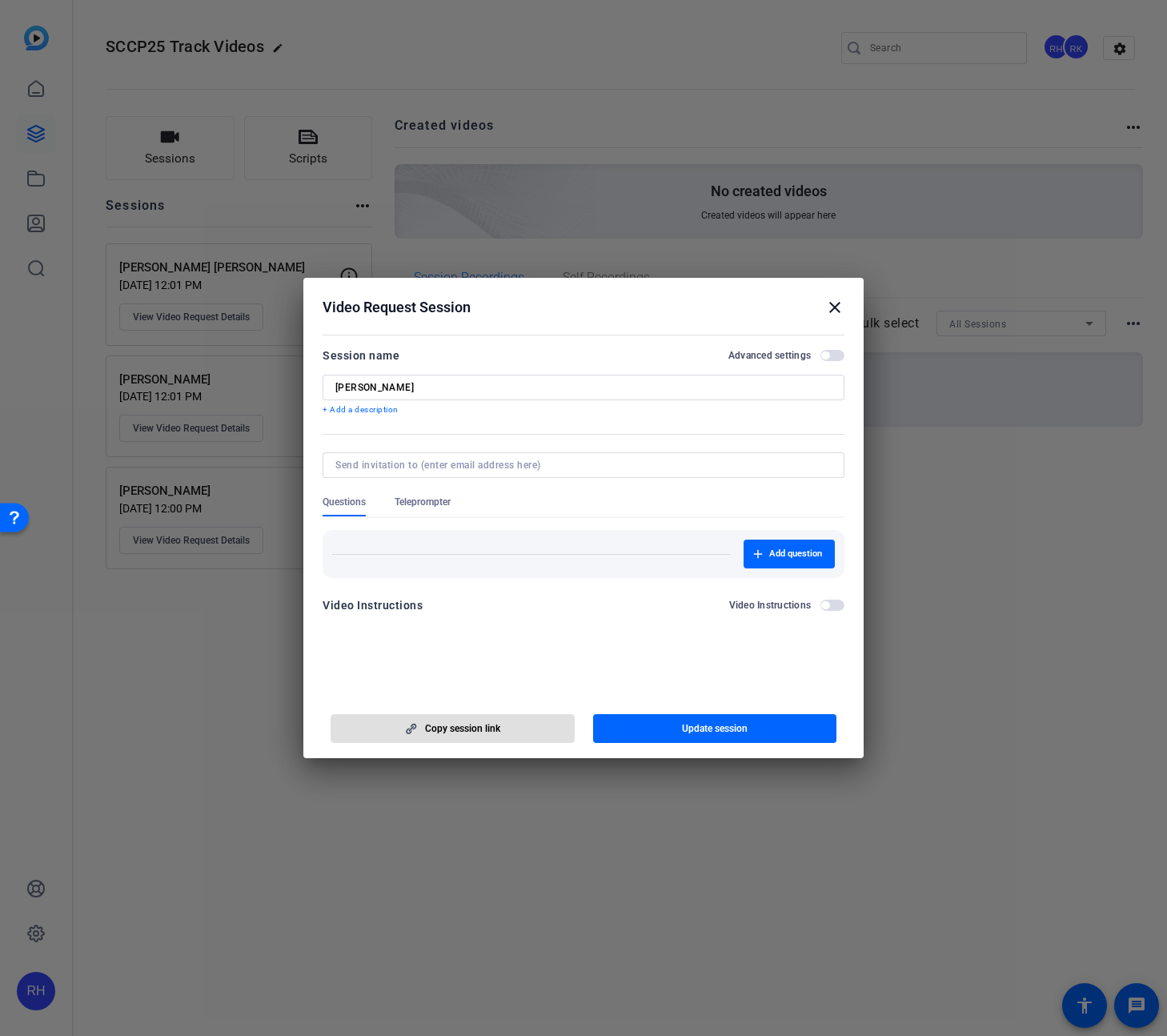
click at [832, 306] on mat-icon "close" at bounding box center [835, 307] width 19 height 19
